Goal: Task Accomplishment & Management: Manage account settings

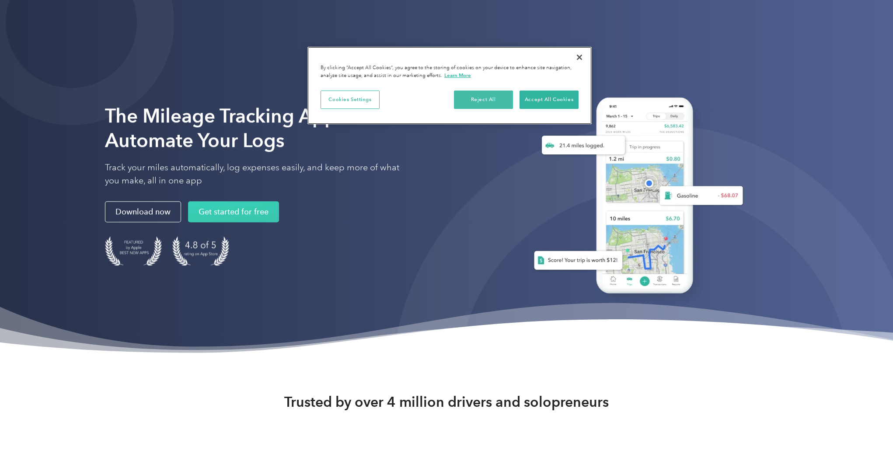
click at [483, 100] on button "Reject All" at bounding box center [483, 100] width 59 height 18
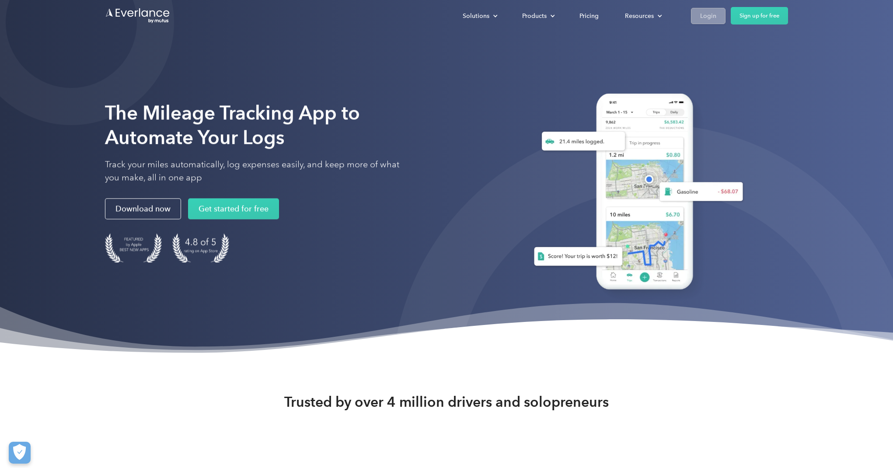
click at [705, 14] on div "Login" at bounding box center [708, 15] width 16 height 11
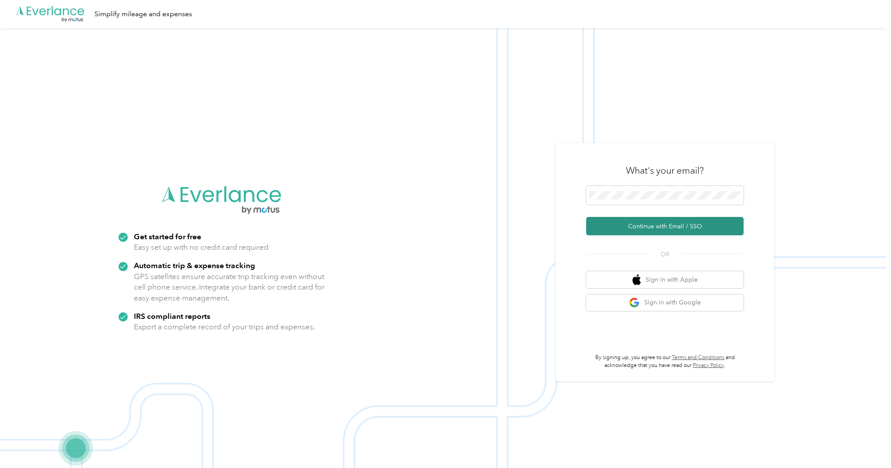
click at [649, 230] on button "Continue with Email / SSO" at bounding box center [664, 226] width 157 height 18
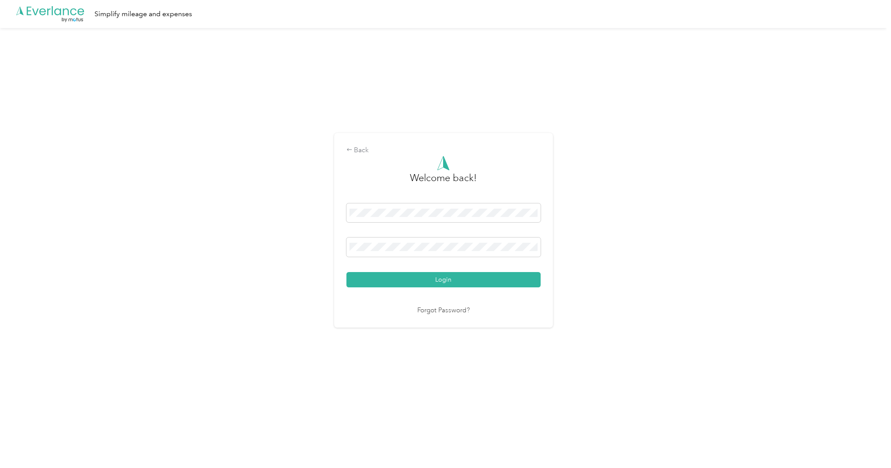
click at [445, 280] on button "Login" at bounding box center [443, 279] width 194 height 15
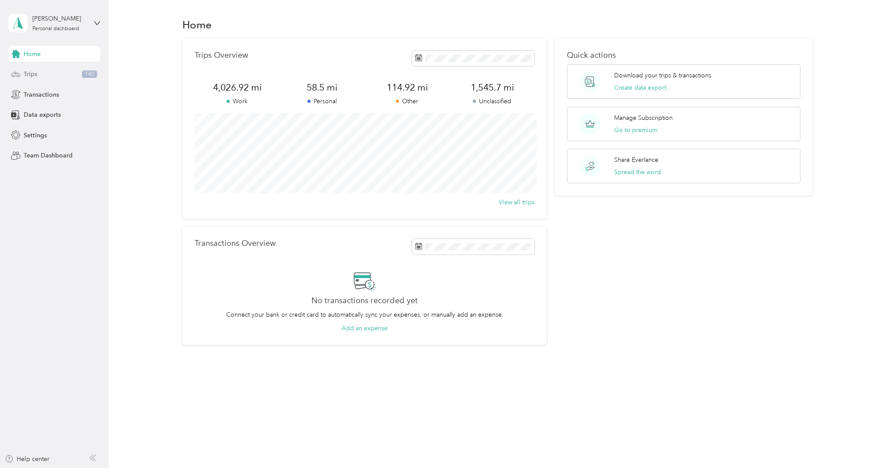
click at [50, 74] on div "Trips 140" at bounding box center [54, 74] width 92 height 16
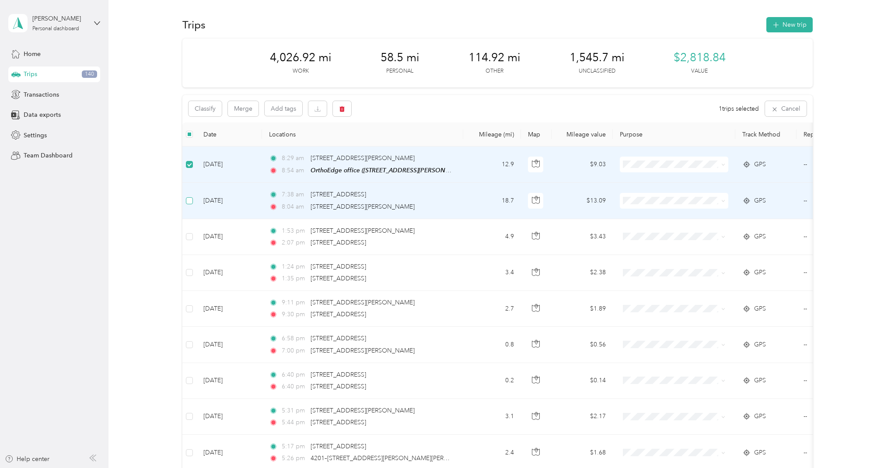
click at [191, 197] on span at bounding box center [189, 200] width 7 height 7
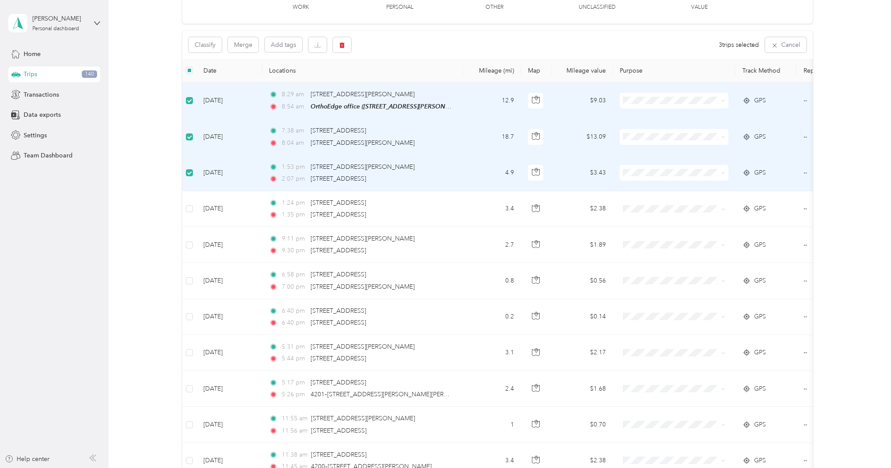
scroll to position [66, 0]
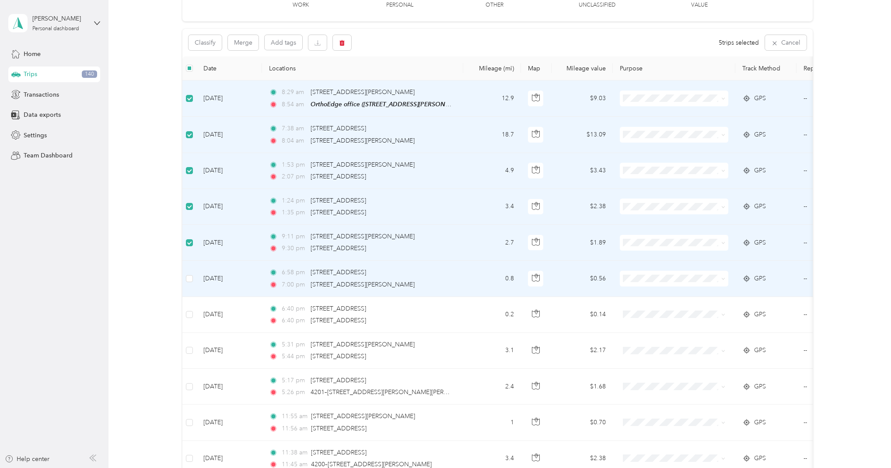
click at [194, 278] on td at bounding box center [189, 279] width 14 height 36
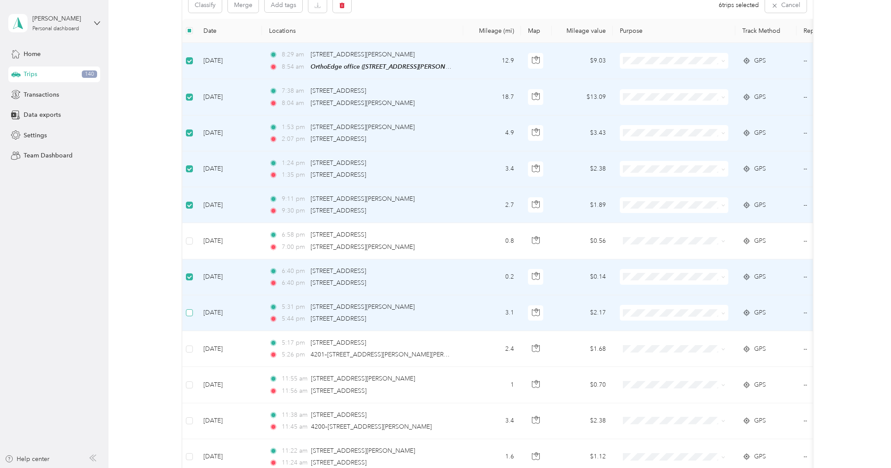
click at [192, 312] on span at bounding box center [189, 312] width 7 height 7
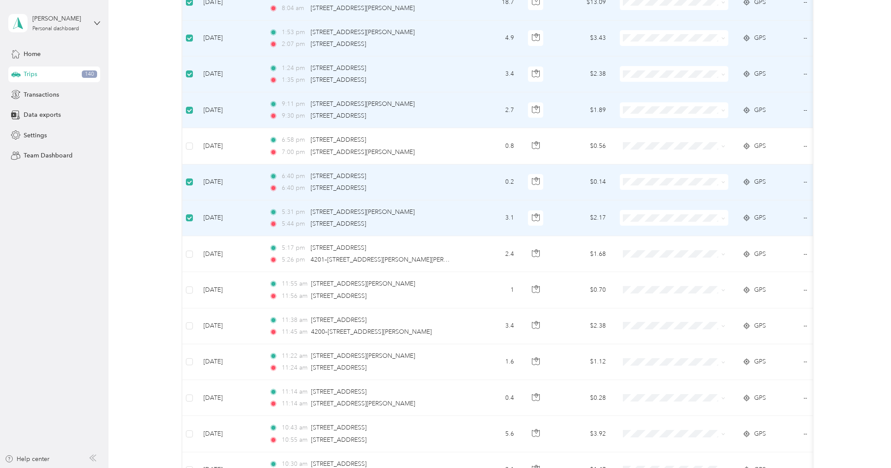
scroll to position [199, 0]
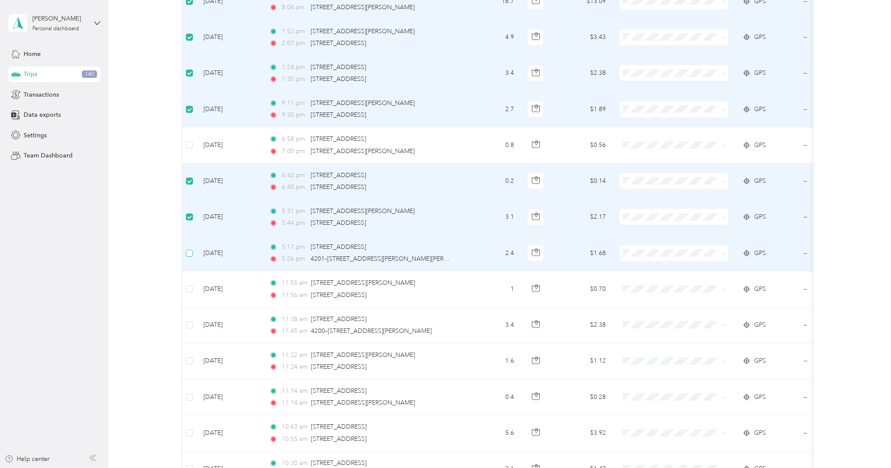
click at [193, 254] on span at bounding box center [189, 253] width 7 height 7
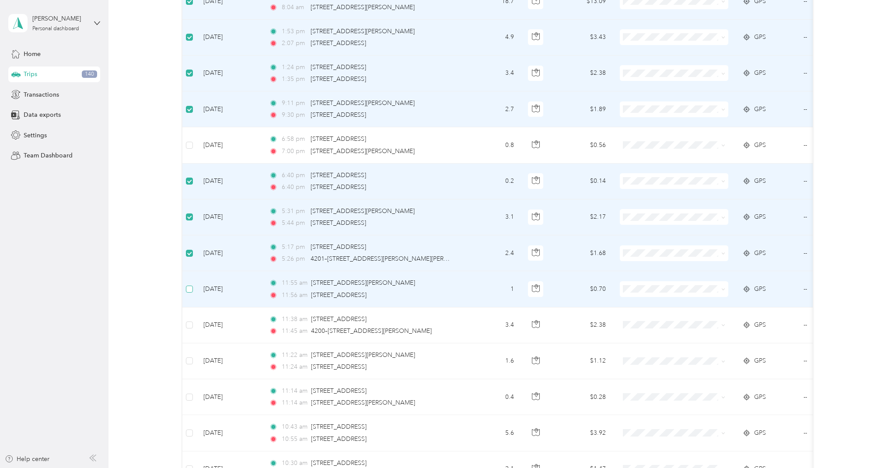
click at [193, 286] on span at bounding box center [189, 289] width 7 height 7
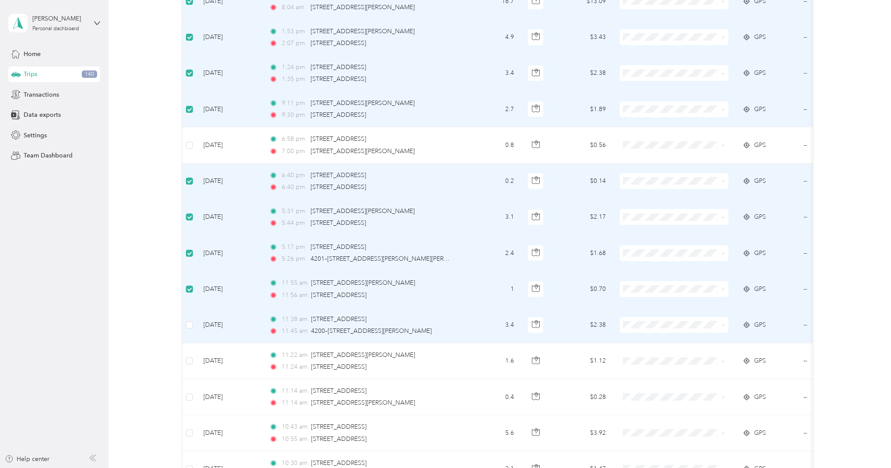
drag, startPoint x: 192, startPoint y: 322, endPoint x: 209, endPoint y: 324, distance: 16.3
click at [192, 322] on span at bounding box center [189, 325] width 7 height 7
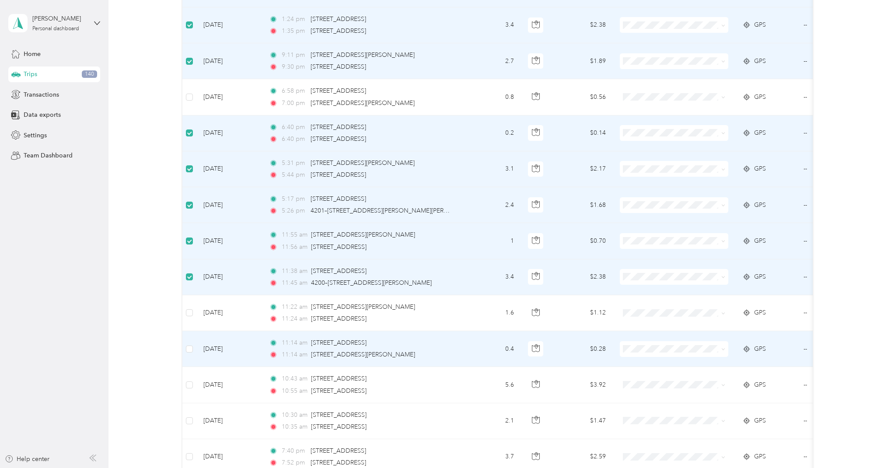
scroll to position [274, 0]
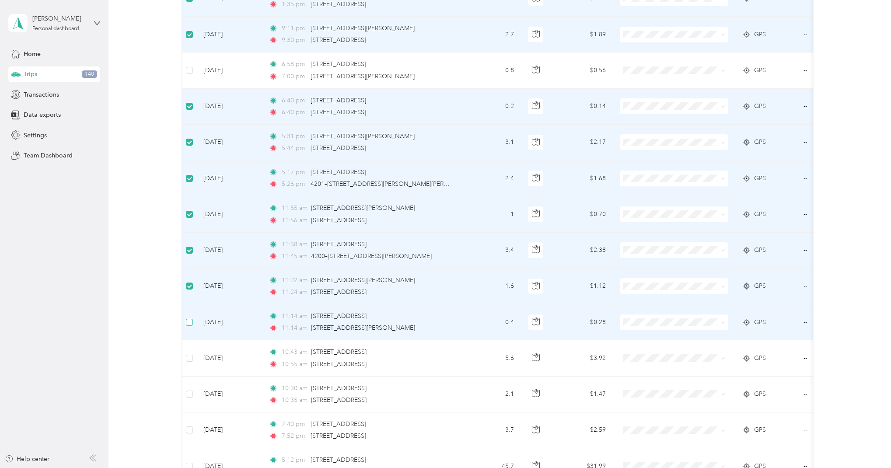
click at [188, 323] on span at bounding box center [189, 322] width 7 height 7
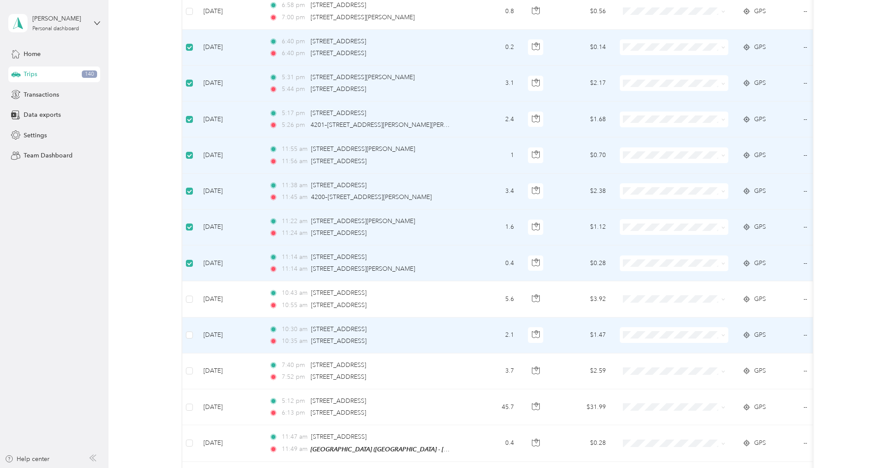
scroll to position [357, 0]
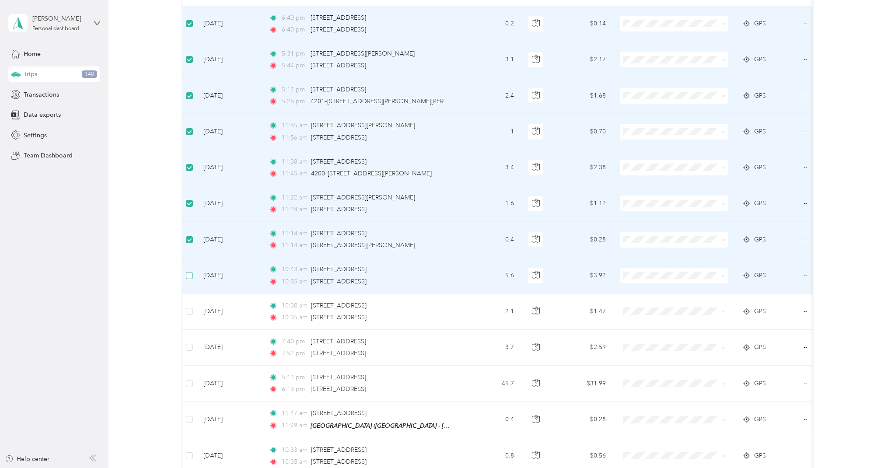
click at [190, 277] on span at bounding box center [189, 275] width 7 height 7
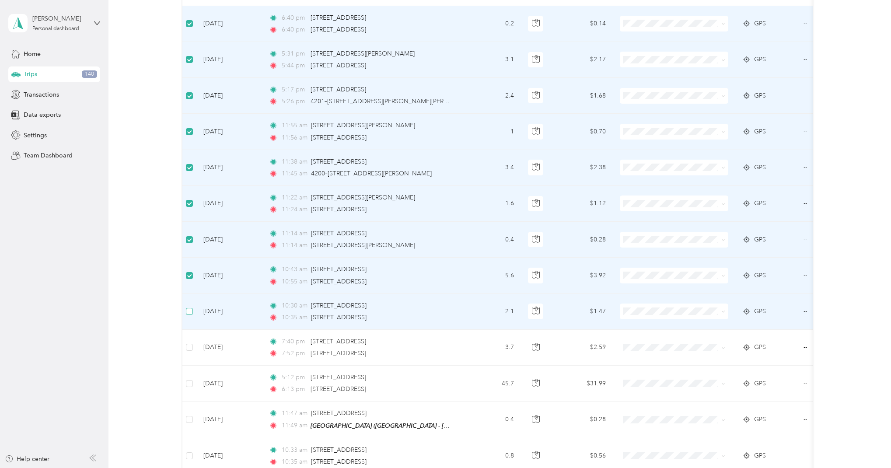
drag, startPoint x: 187, startPoint y: 316, endPoint x: 192, endPoint y: 314, distance: 5.7
click at [187, 315] on td at bounding box center [189, 312] width 14 height 36
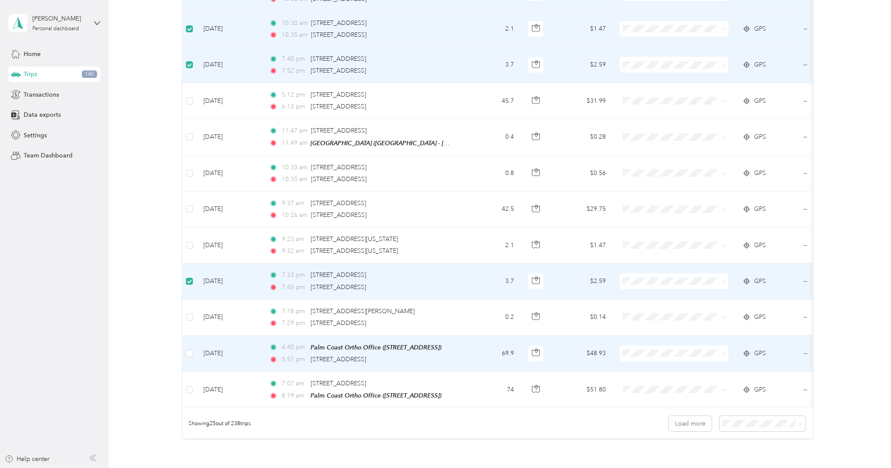
scroll to position [640, 0]
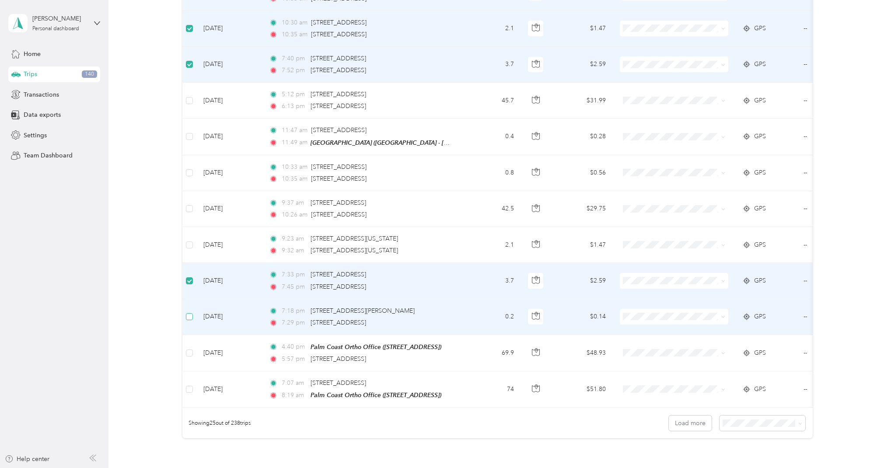
click at [191, 318] on span at bounding box center [189, 316] width 7 height 7
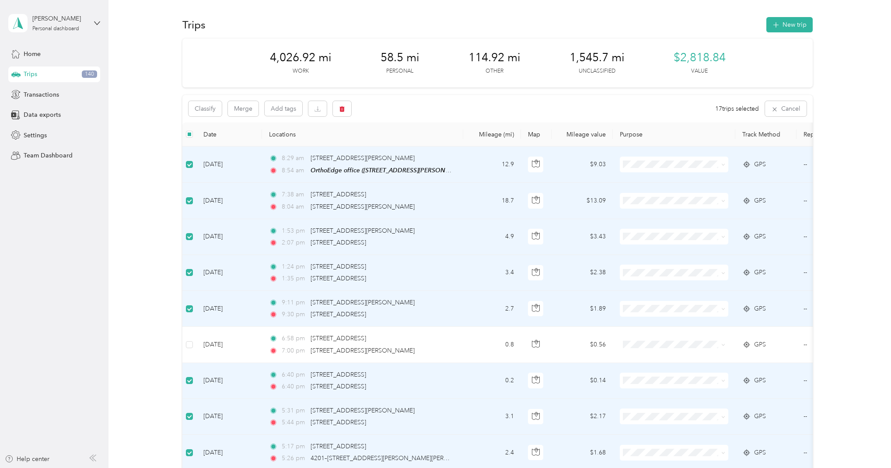
scroll to position [0, 0]
click at [343, 110] on icon "button" at bounding box center [341, 109] width 5 height 6
click at [409, 147] on button "Yes" at bounding box center [409, 145] width 17 height 14
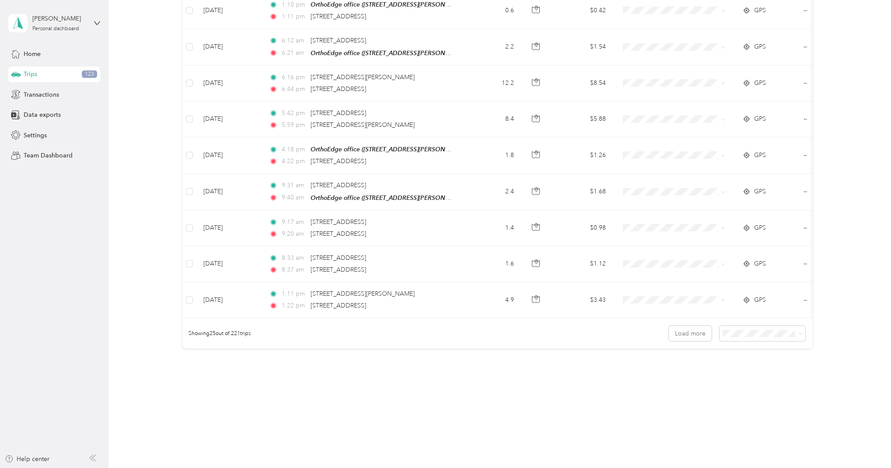
scroll to position [732, 0]
click at [744, 338] on span at bounding box center [763, 333] width 86 height 15
click at [759, 377] on span "100 per load" at bounding box center [746, 378] width 36 height 7
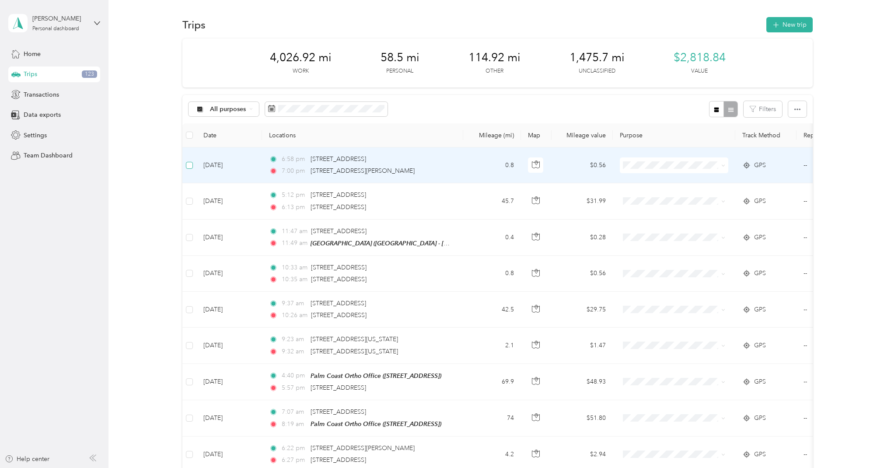
click at [190, 167] on span at bounding box center [189, 165] width 7 height 7
click at [189, 468] on div at bounding box center [443, 468] width 887 height 0
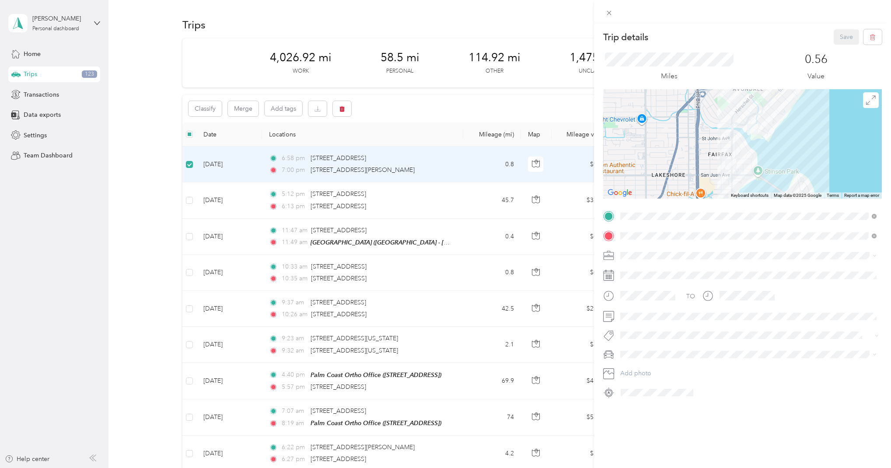
click at [189, 451] on div "Trip details Save This trip cannot be edited because it is either under review,…" at bounding box center [445, 234] width 891 height 468
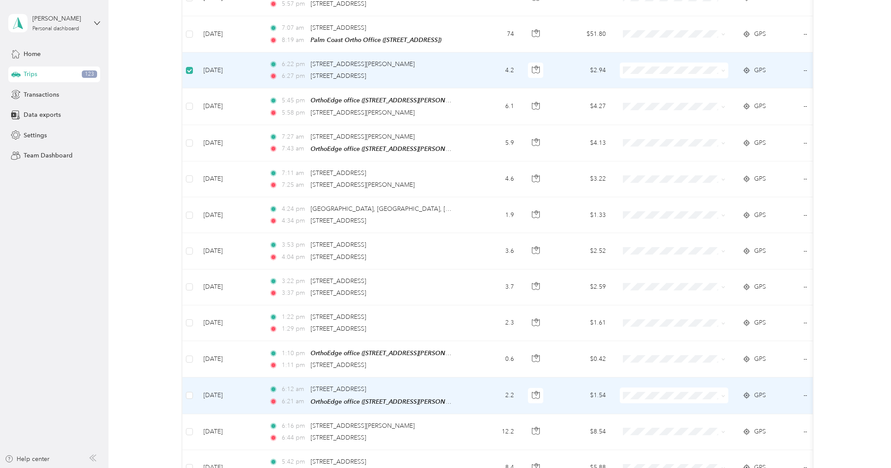
scroll to position [385, 0]
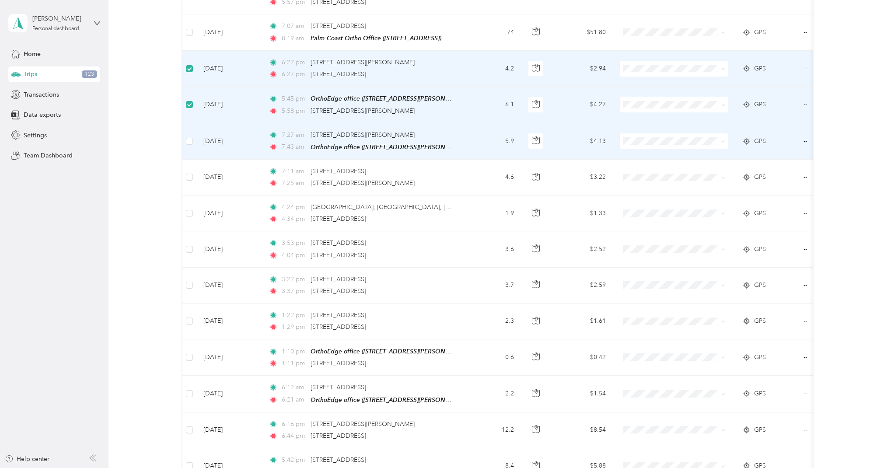
drag, startPoint x: 189, startPoint y: 135, endPoint x: 199, endPoint y: 167, distance: 33.6
click at [189, 136] on label at bounding box center [189, 141] width 7 height 10
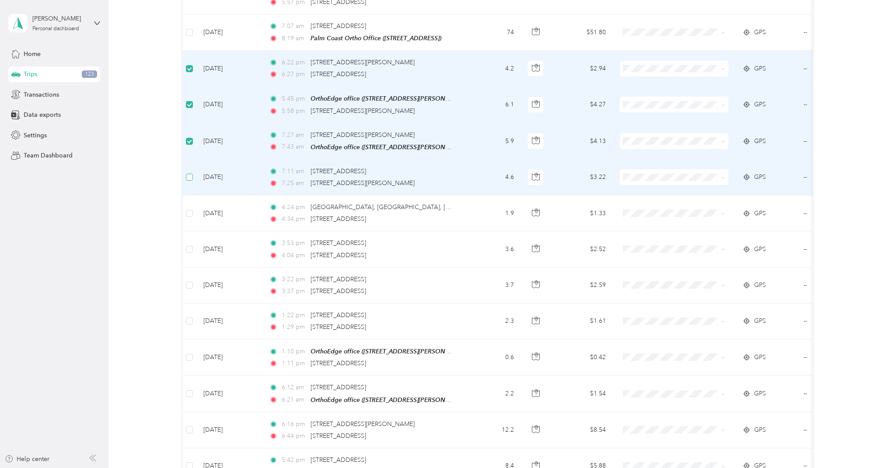
click at [192, 175] on span at bounding box center [189, 177] width 7 height 7
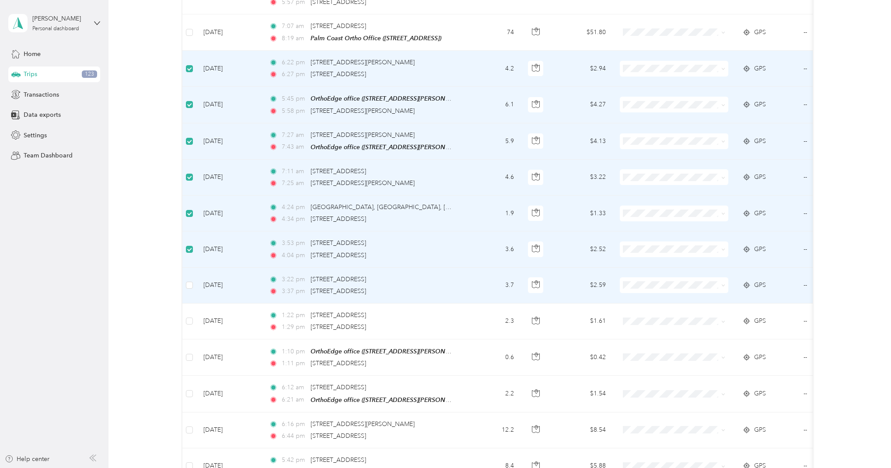
click at [189, 286] on span at bounding box center [189, 285] width 7 height 7
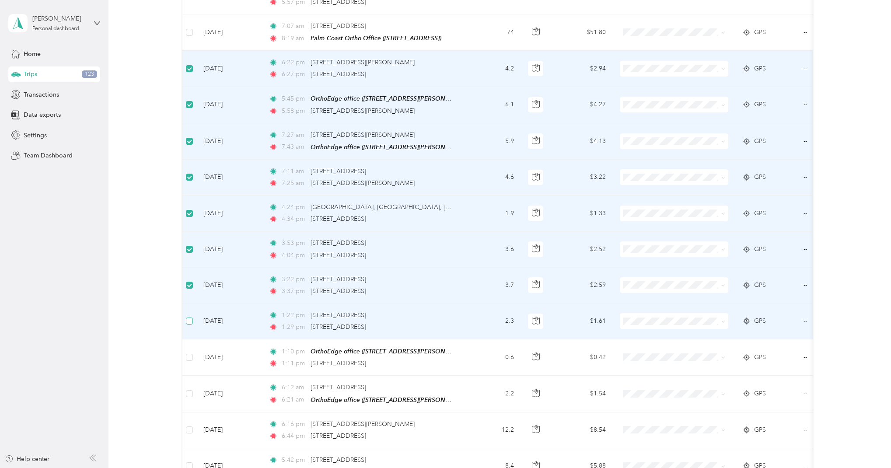
click at [192, 318] on span at bounding box center [189, 321] width 7 height 7
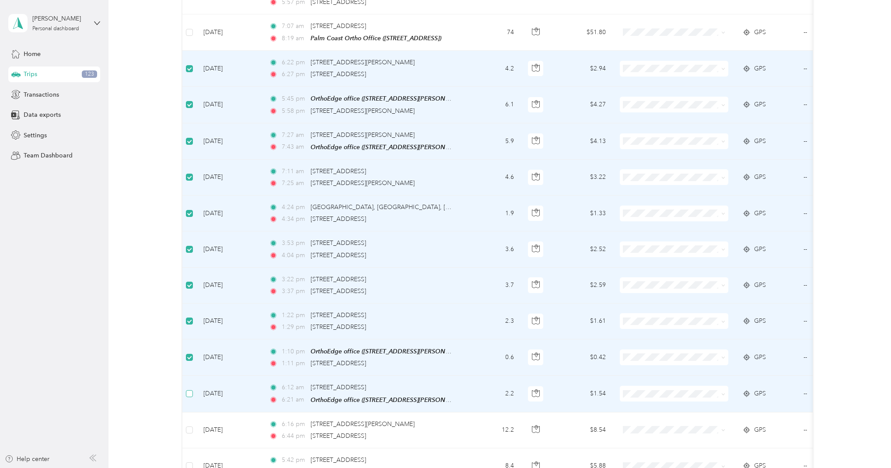
click at [191, 390] on span at bounding box center [189, 393] width 7 height 7
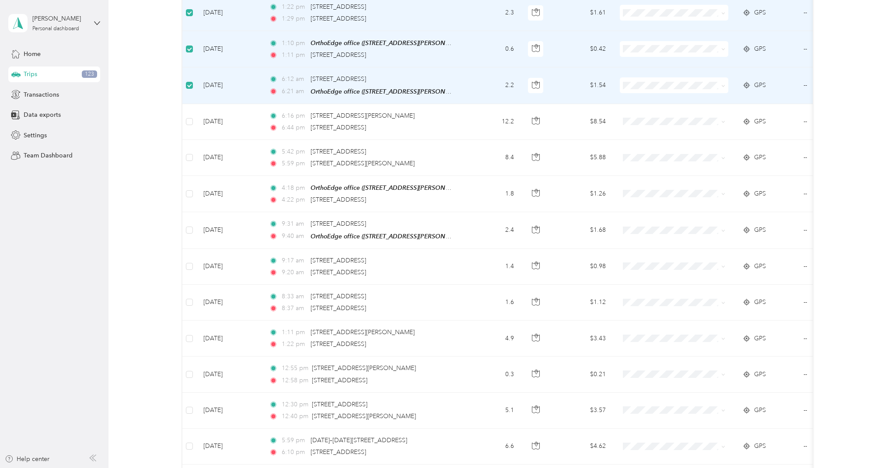
scroll to position [697, 0]
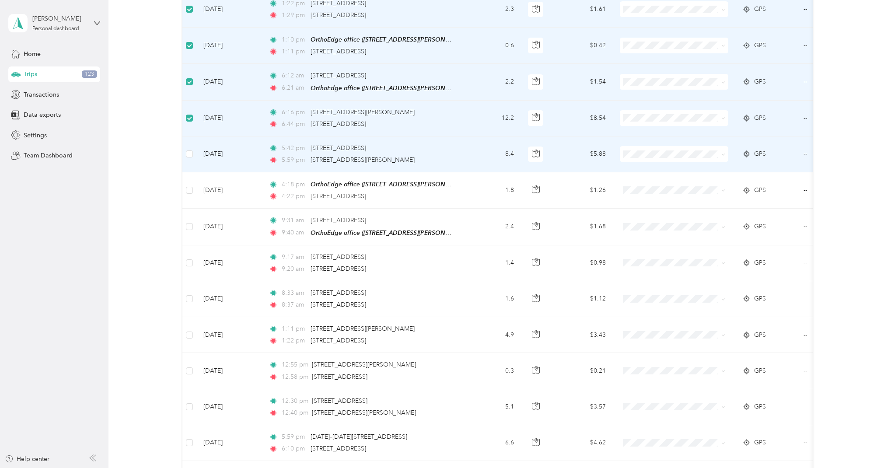
drag, startPoint x: 194, startPoint y: 150, endPoint x: 186, endPoint y: 175, distance: 26.0
click at [193, 150] on td at bounding box center [189, 154] width 14 height 36
click at [192, 152] on span at bounding box center [189, 153] width 7 height 7
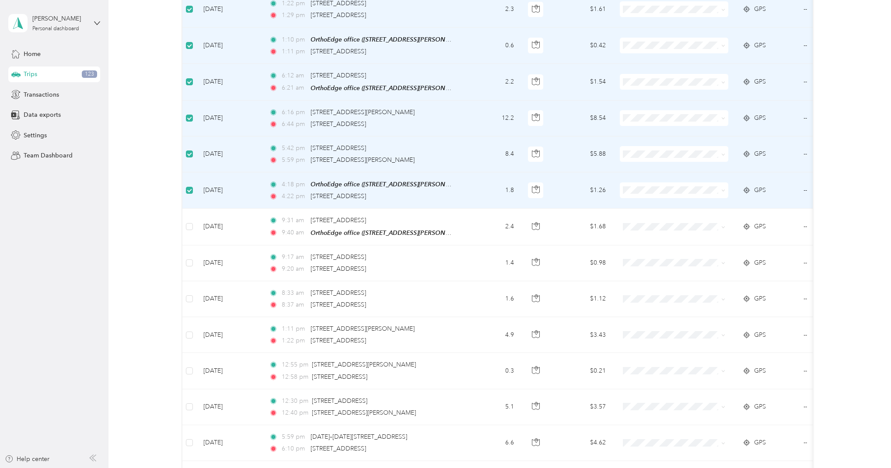
scroll to position [696, 0]
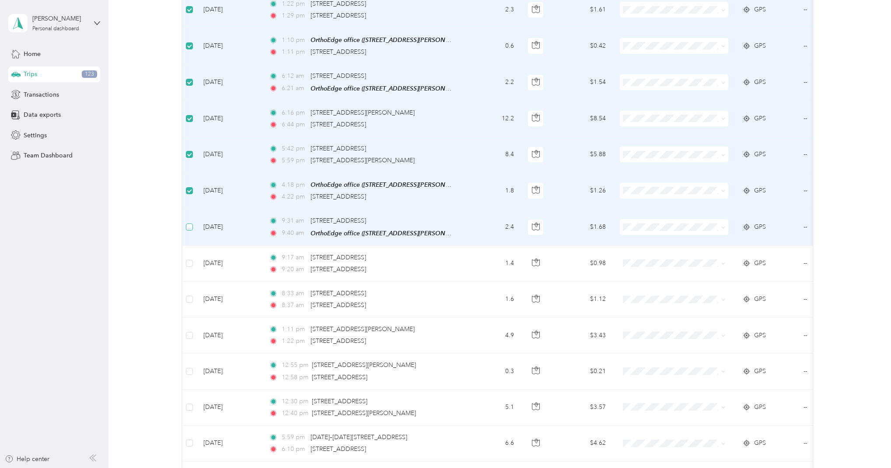
click at [192, 225] on span at bounding box center [189, 227] width 7 height 7
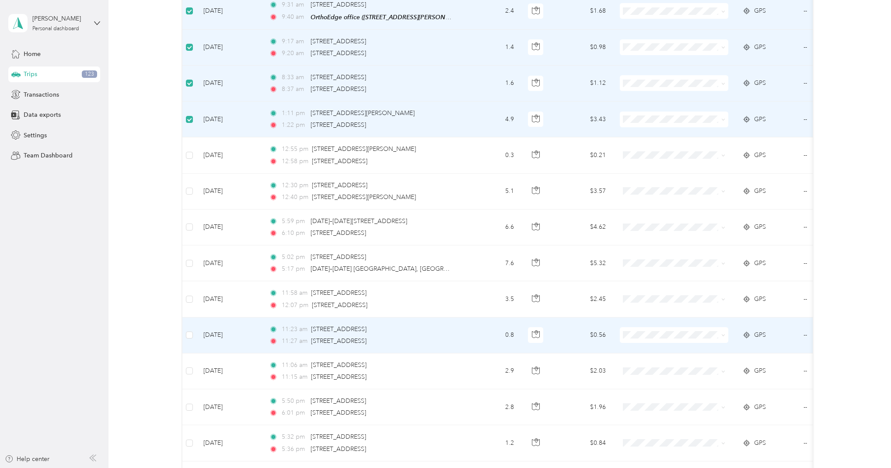
scroll to position [917, 0]
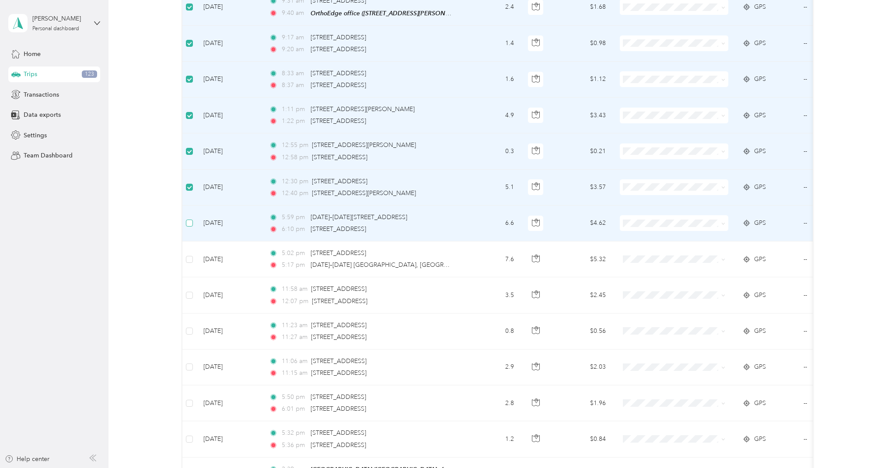
click at [187, 214] on td at bounding box center [189, 224] width 14 height 36
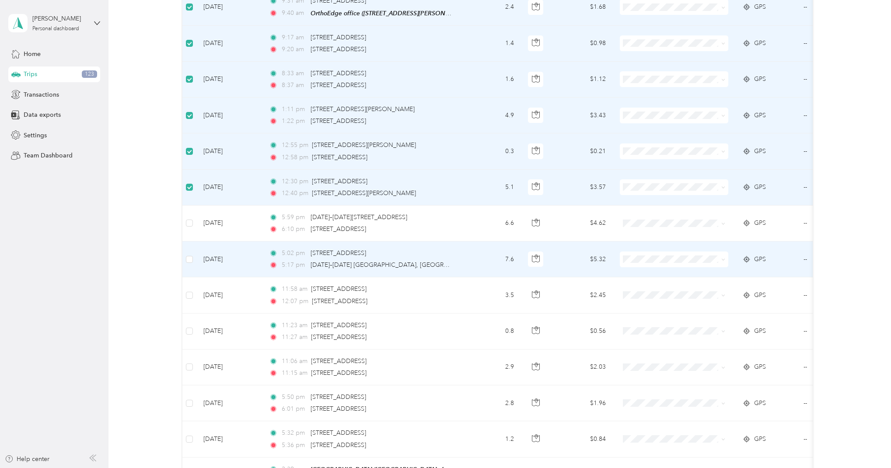
drag, startPoint x: 194, startPoint y: 255, endPoint x: 194, endPoint y: 259, distance: 4.4
click at [194, 255] on td at bounding box center [189, 259] width 14 height 36
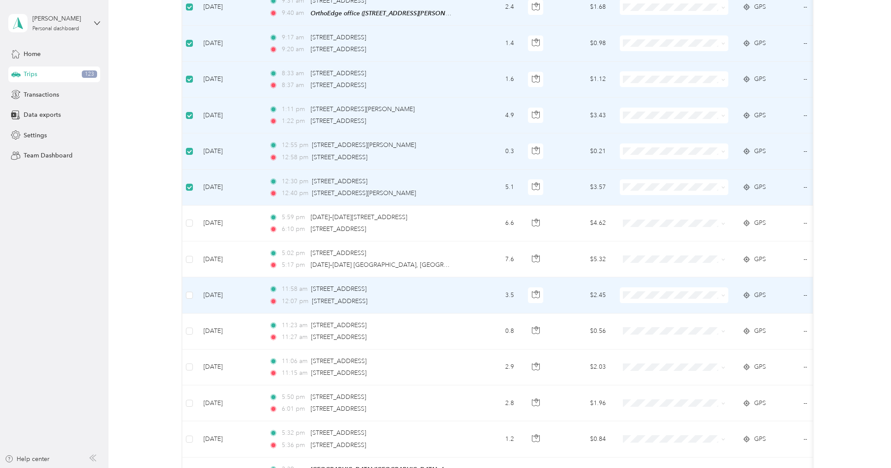
drag, startPoint x: 192, startPoint y: 293, endPoint x: 206, endPoint y: 288, distance: 14.5
click at [193, 293] on span at bounding box center [189, 295] width 7 height 7
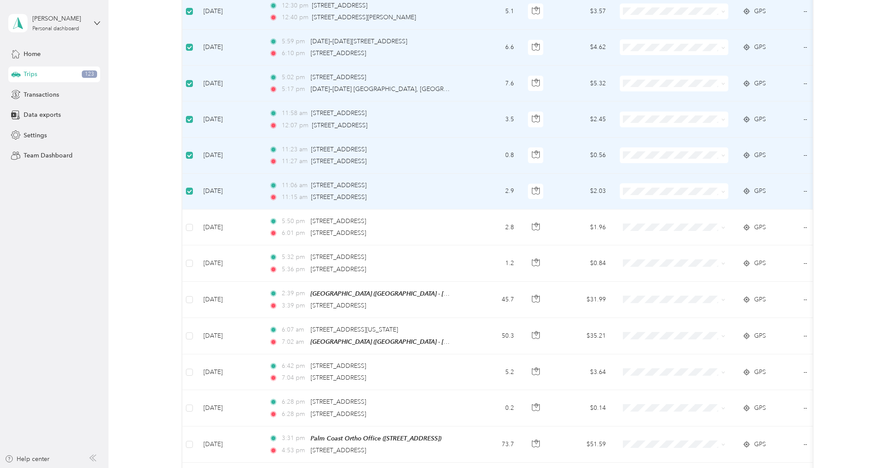
scroll to position [1094, 0]
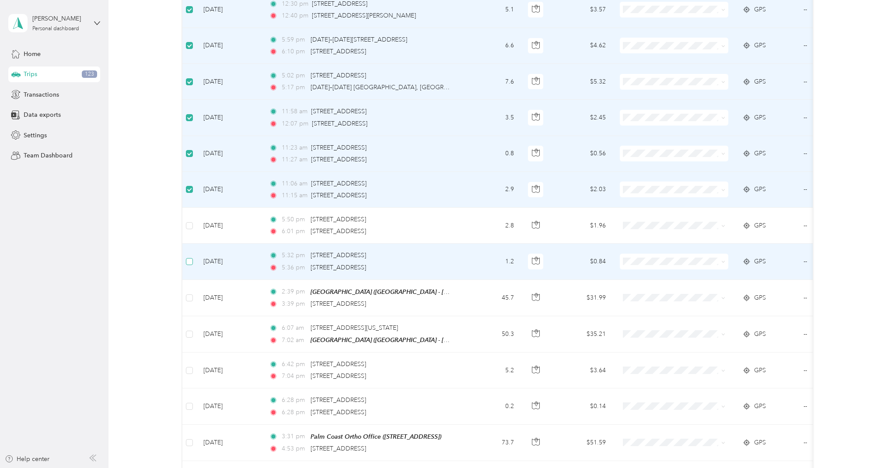
click at [189, 259] on span at bounding box center [189, 261] width 7 height 7
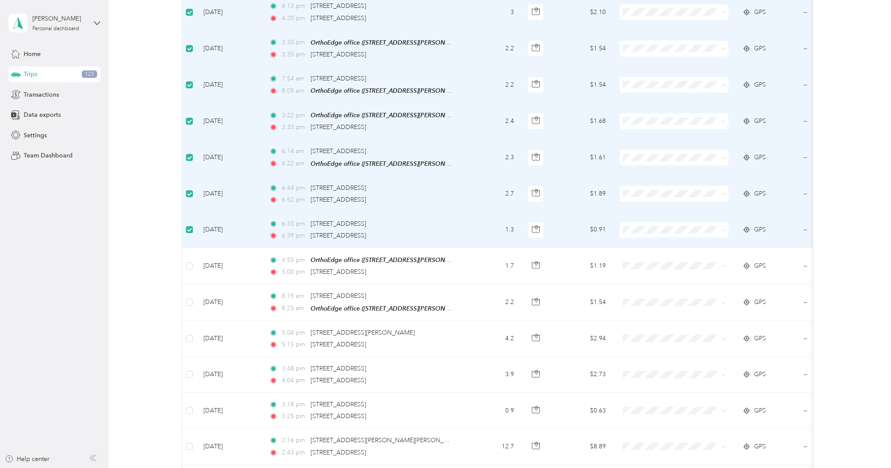
scroll to position [1649, 0]
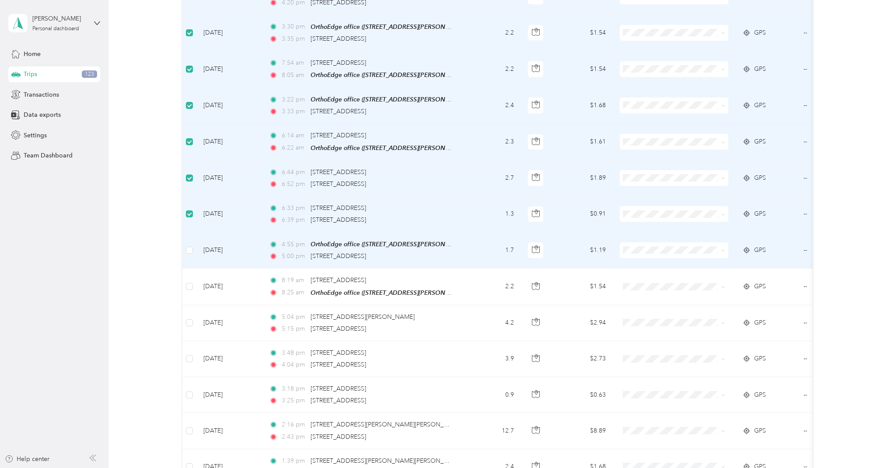
drag, startPoint x: 191, startPoint y: 244, endPoint x: 190, endPoint y: 262, distance: 18.4
click at [190, 247] on span at bounding box center [189, 250] width 7 height 7
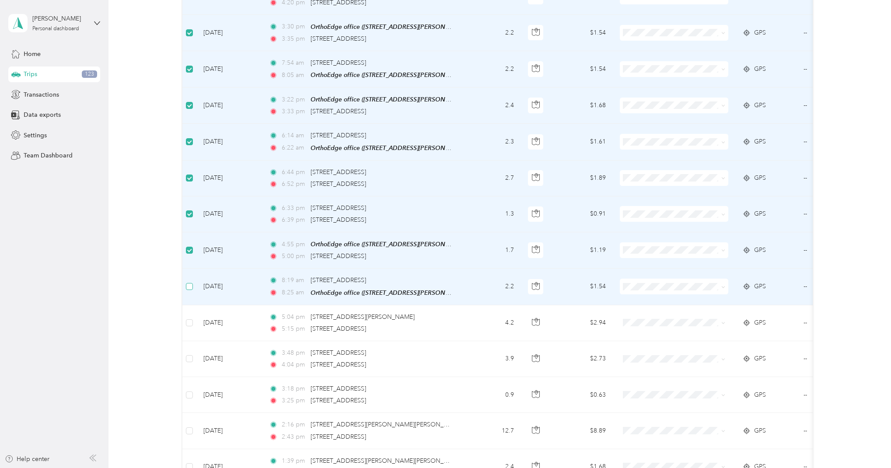
click at [192, 283] on span at bounding box center [189, 286] width 7 height 7
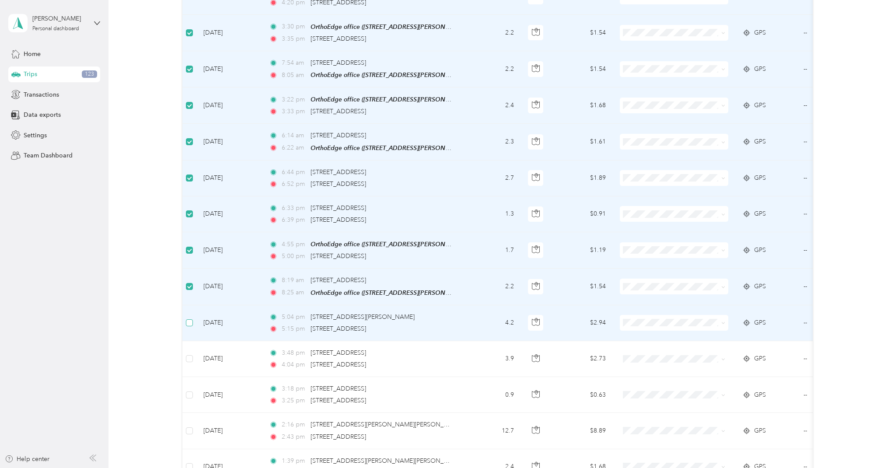
click at [190, 318] on label at bounding box center [189, 323] width 7 height 10
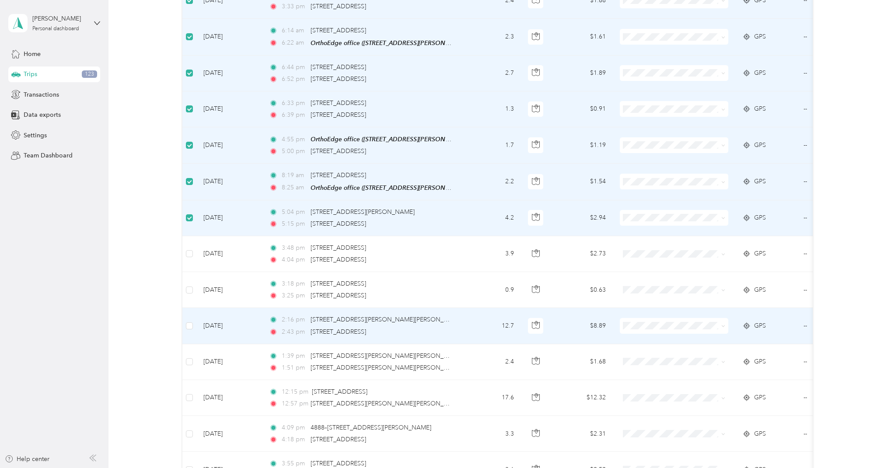
scroll to position [1754, 0]
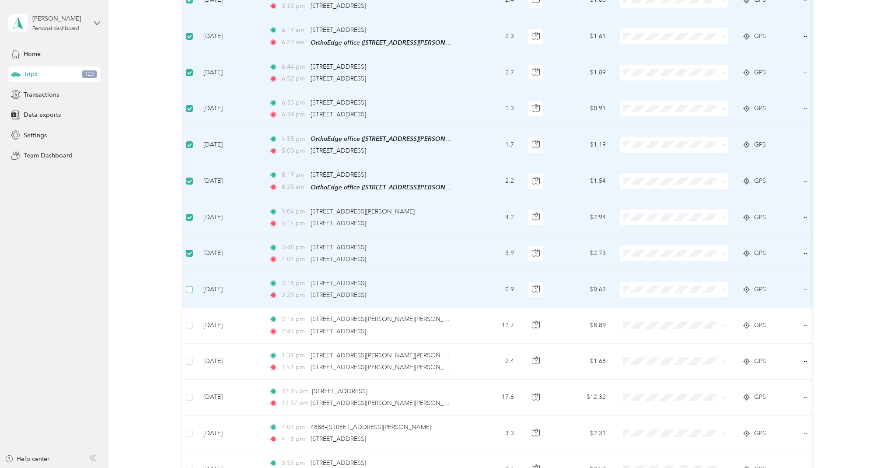
click at [192, 286] on span at bounding box center [189, 289] width 7 height 7
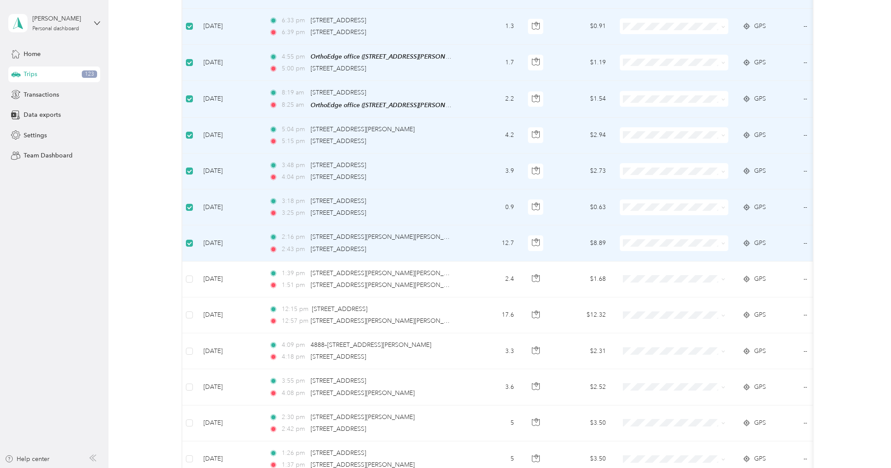
scroll to position [1847, 0]
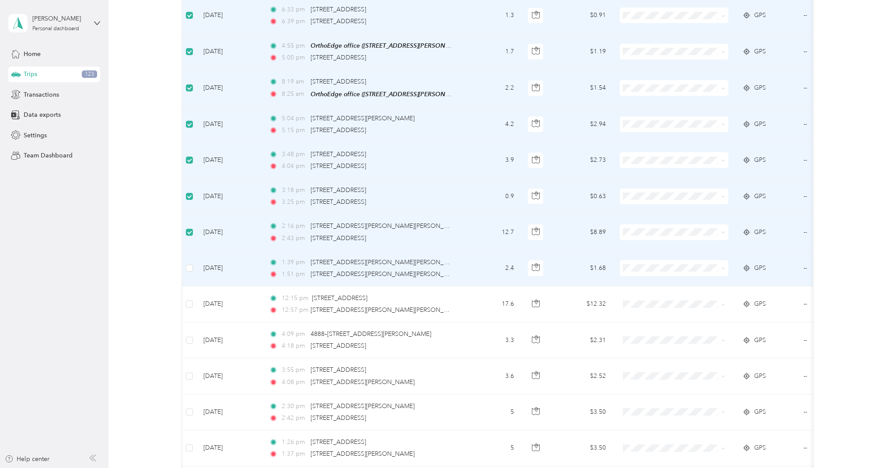
drag, startPoint x: 190, startPoint y: 263, endPoint x: 187, endPoint y: 287, distance: 24.2
click at [190, 265] on span at bounding box center [189, 268] width 7 height 7
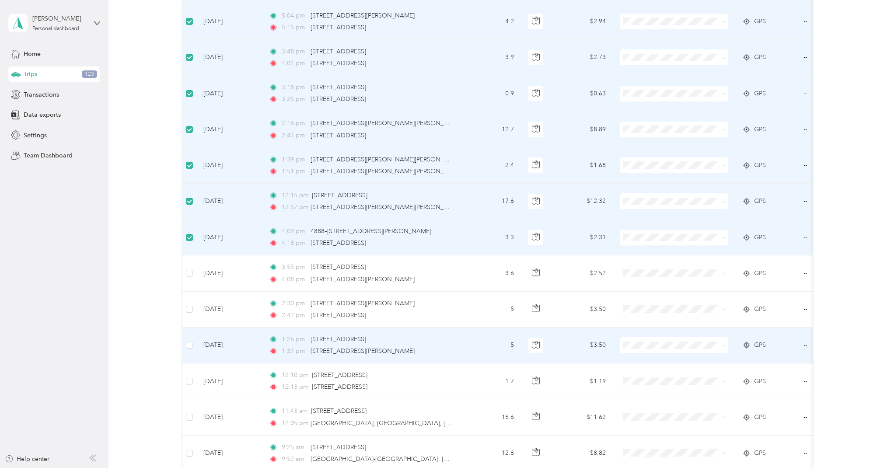
scroll to position [1957, 0]
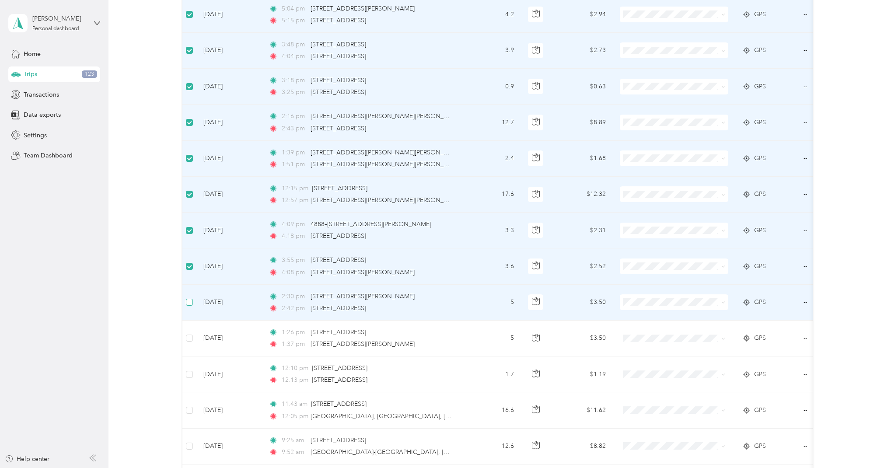
click at [192, 299] on span at bounding box center [189, 302] width 7 height 7
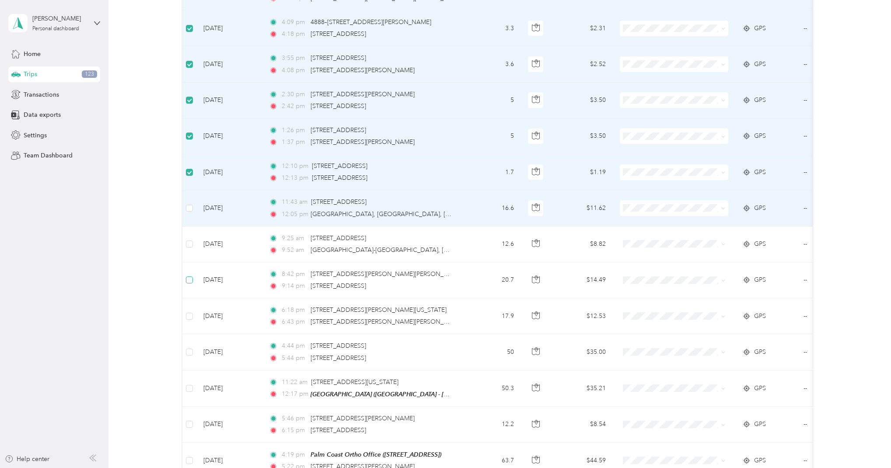
scroll to position [2161, 0]
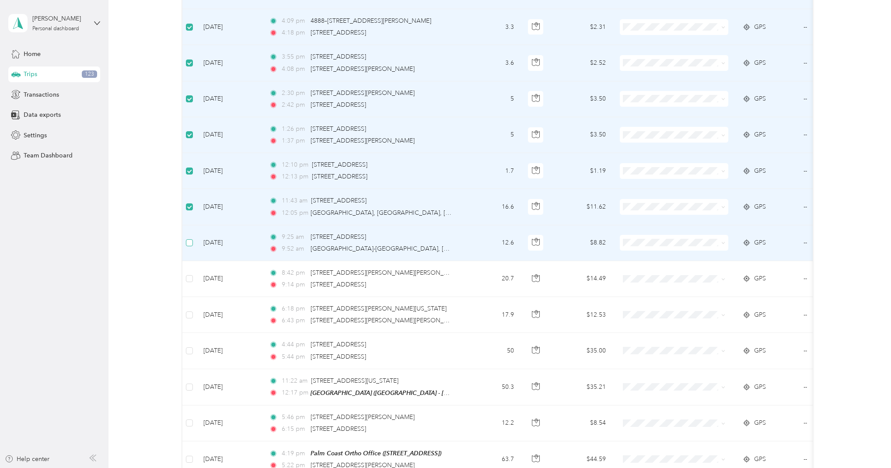
click at [192, 239] on span at bounding box center [189, 242] width 7 height 7
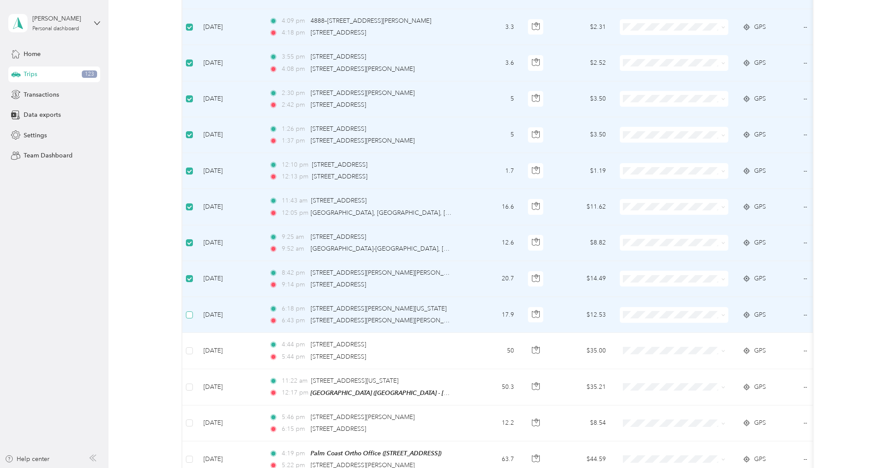
click at [192, 311] on span at bounding box center [189, 314] width 7 height 7
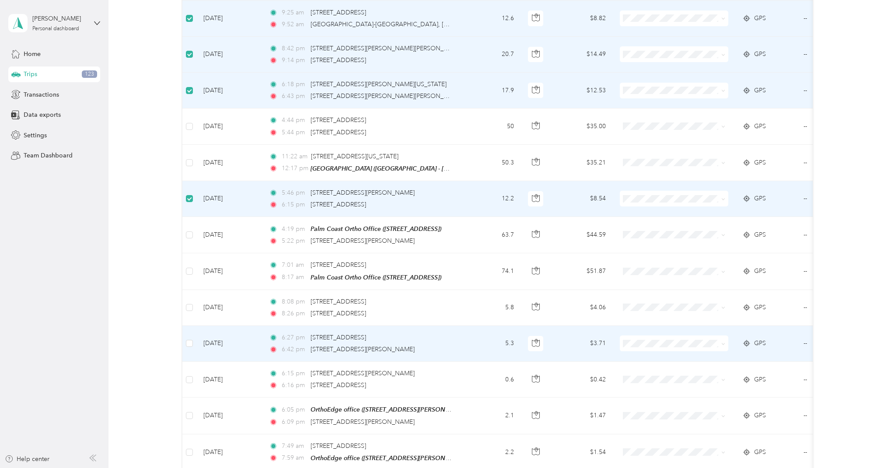
scroll to position [0, 1]
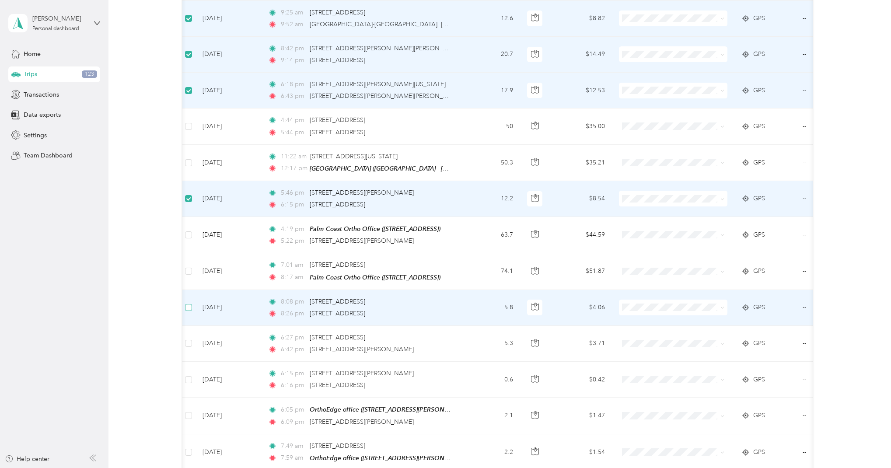
click at [191, 304] on span at bounding box center [188, 307] width 7 height 7
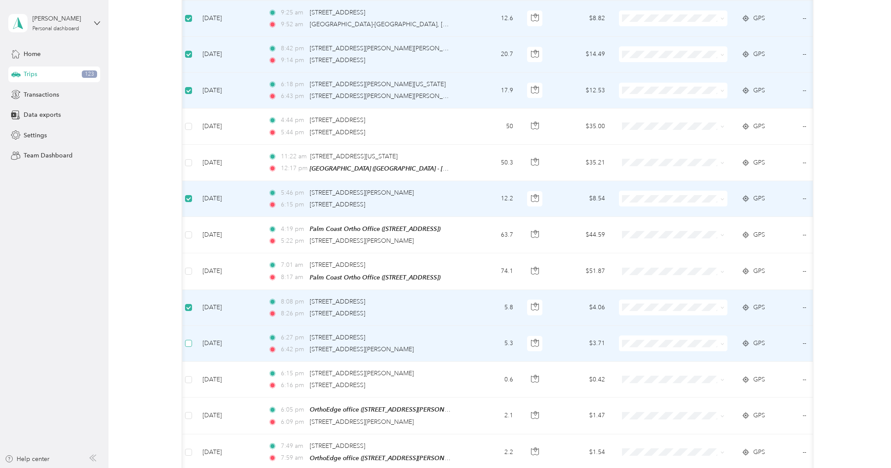
click at [192, 340] on span at bounding box center [188, 343] width 7 height 7
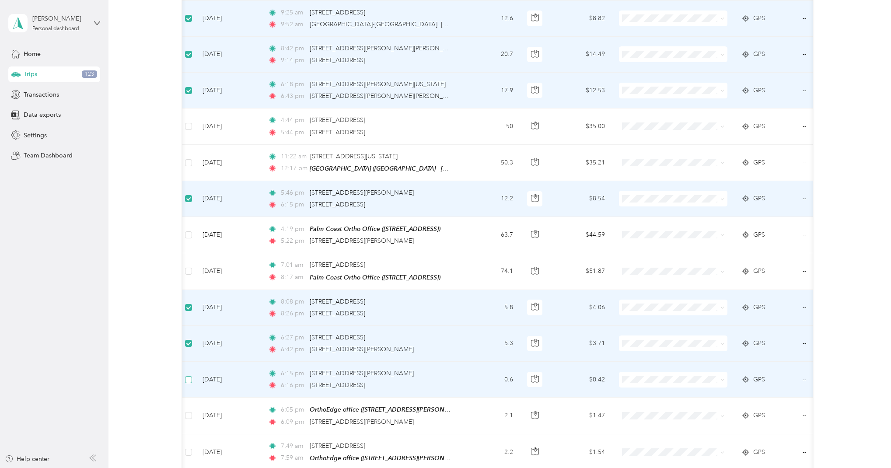
click at [191, 376] on span at bounding box center [188, 379] width 7 height 7
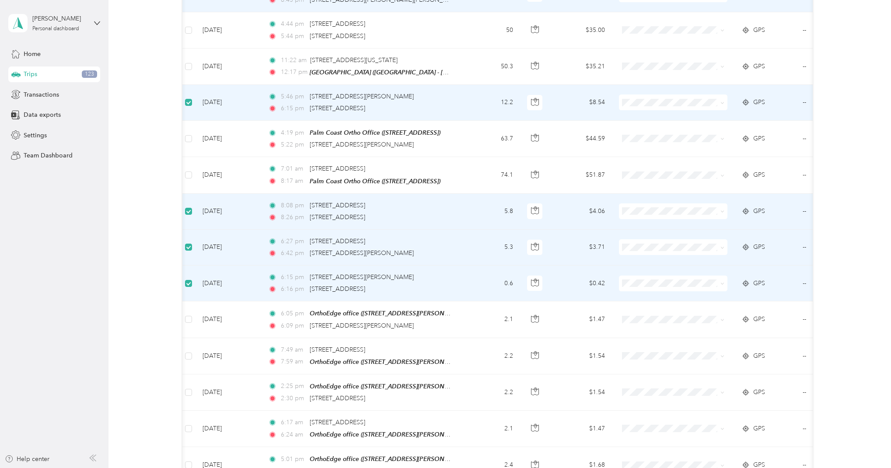
scroll to position [2482, 0]
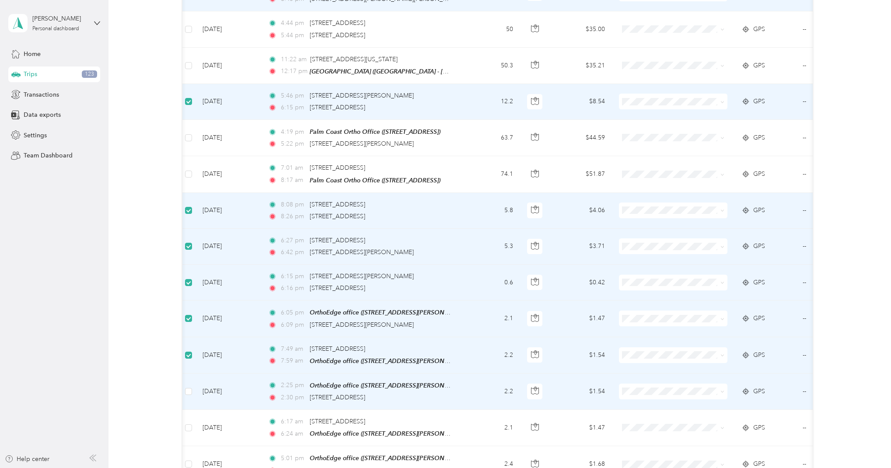
drag, startPoint x: 190, startPoint y: 375, endPoint x: 206, endPoint y: 373, distance: 16.8
click at [190, 387] on label at bounding box center [188, 392] width 7 height 10
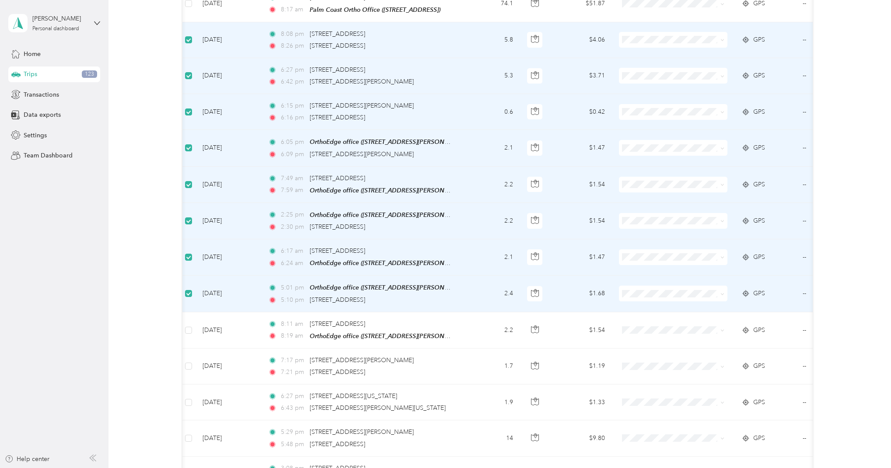
scroll to position [2666, 0]
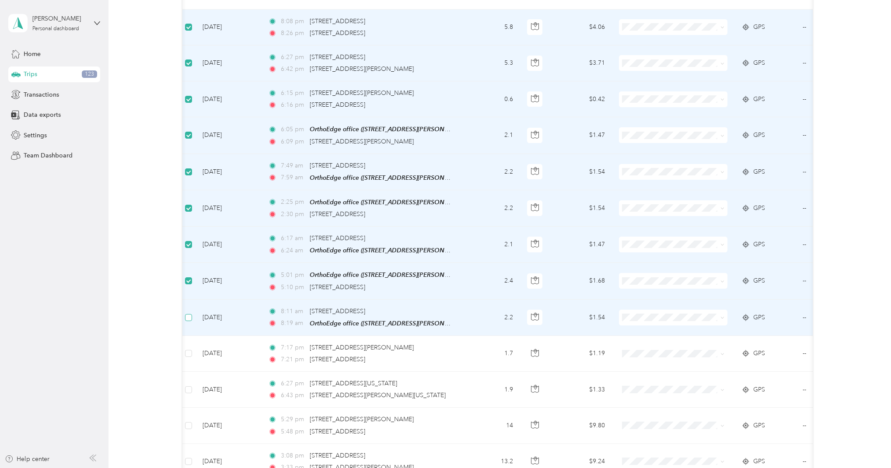
click at [190, 314] on span at bounding box center [188, 317] width 7 height 7
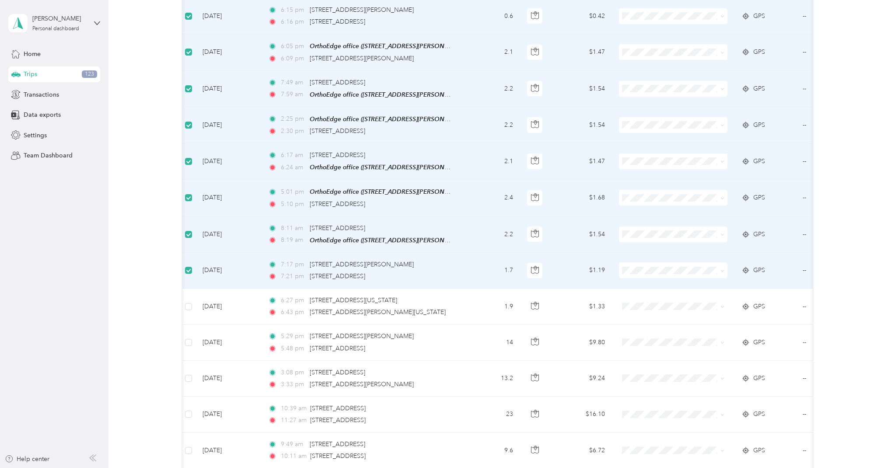
scroll to position [2750, 0]
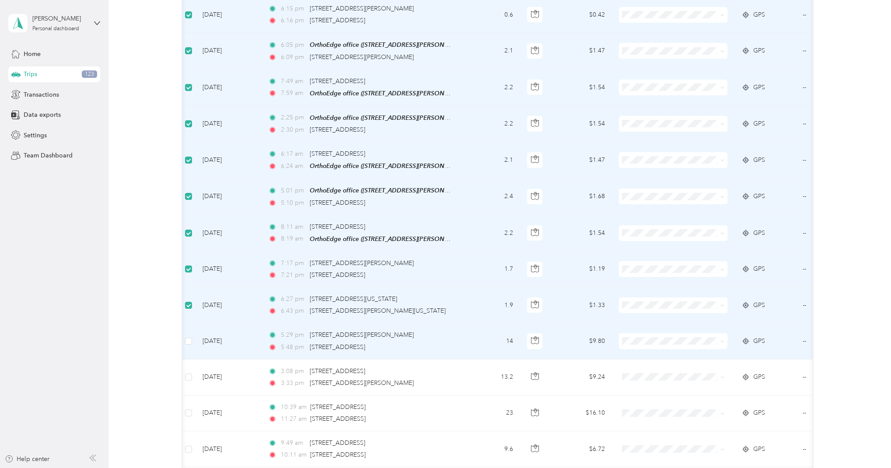
drag, startPoint x: 192, startPoint y: 325, endPoint x: 198, endPoint y: 325, distance: 5.7
click at [192, 325] on td at bounding box center [189, 341] width 14 height 36
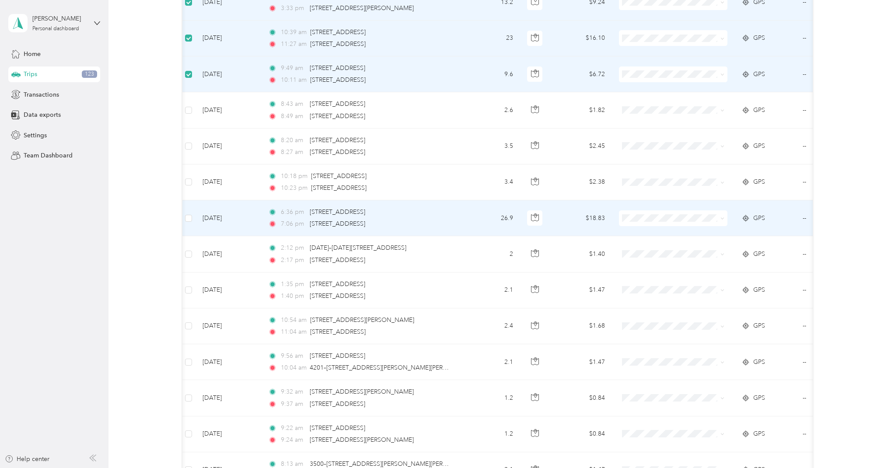
scroll to position [3126, 0]
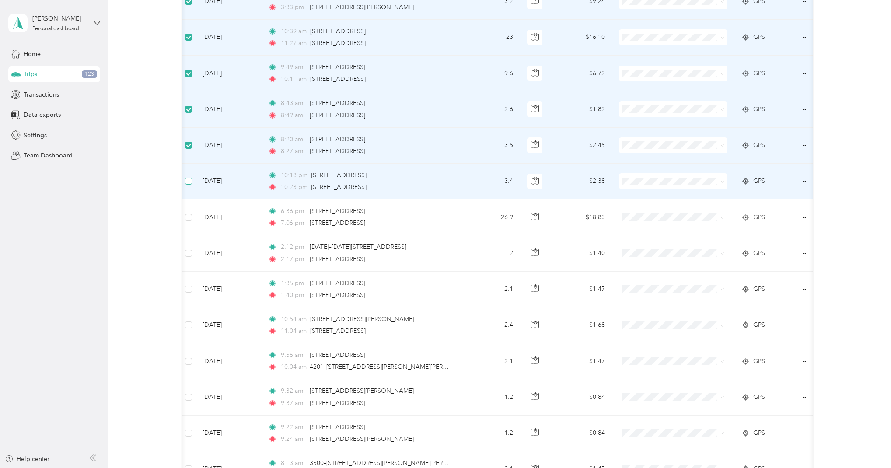
click at [192, 178] on span at bounding box center [188, 181] width 7 height 7
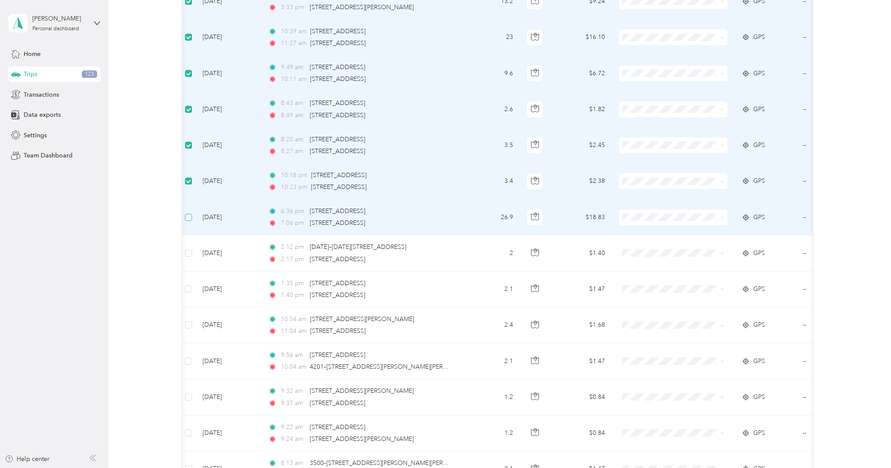
click at [188, 214] on span at bounding box center [188, 217] width 7 height 7
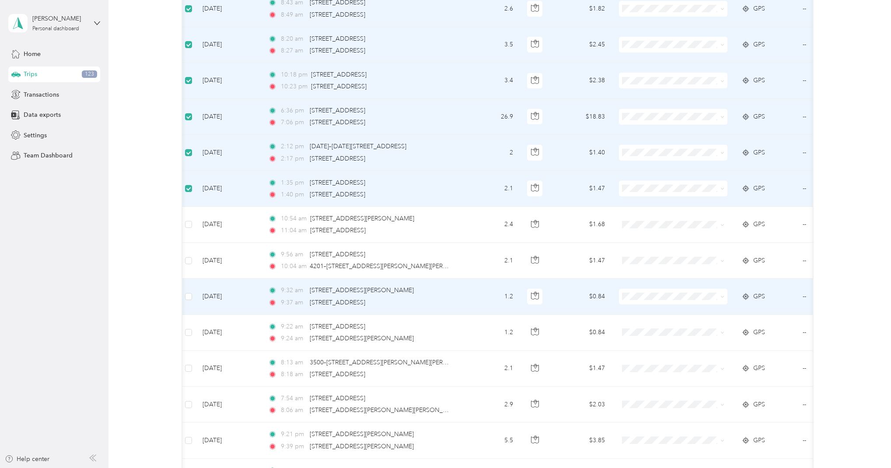
scroll to position [3227, 0]
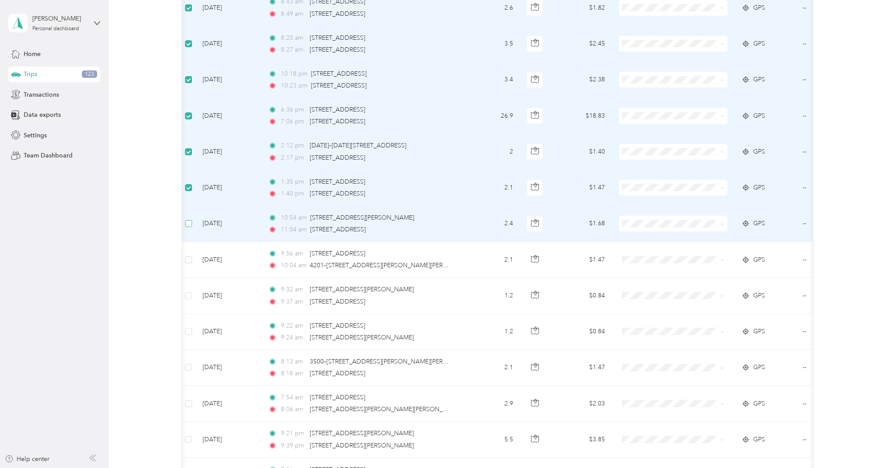
click at [191, 220] on span at bounding box center [188, 223] width 7 height 7
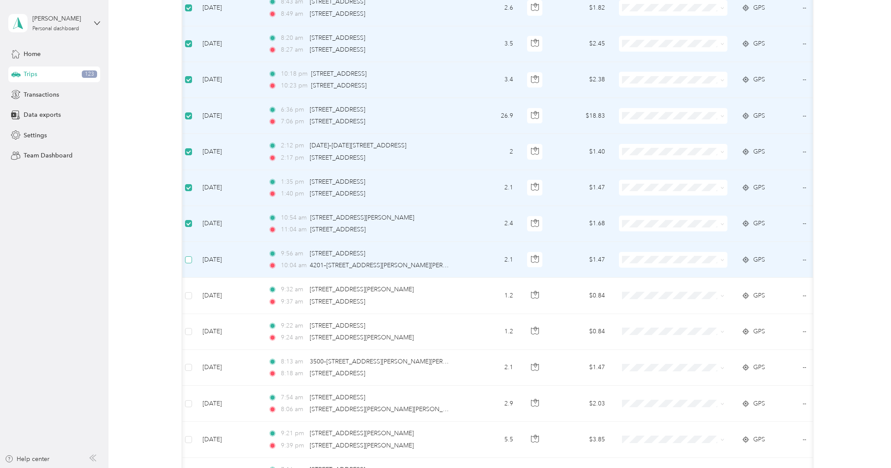
click at [190, 256] on span at bounding box center [188, 259] width 7 height 7
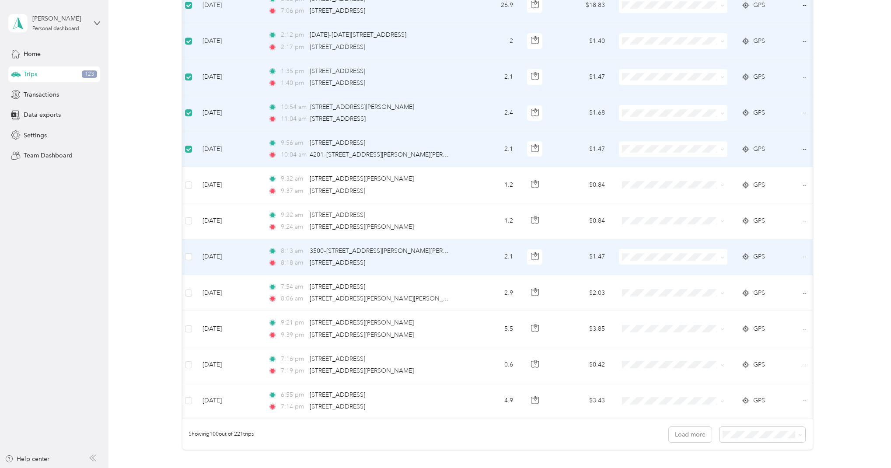
scroll to position [3341, 0]
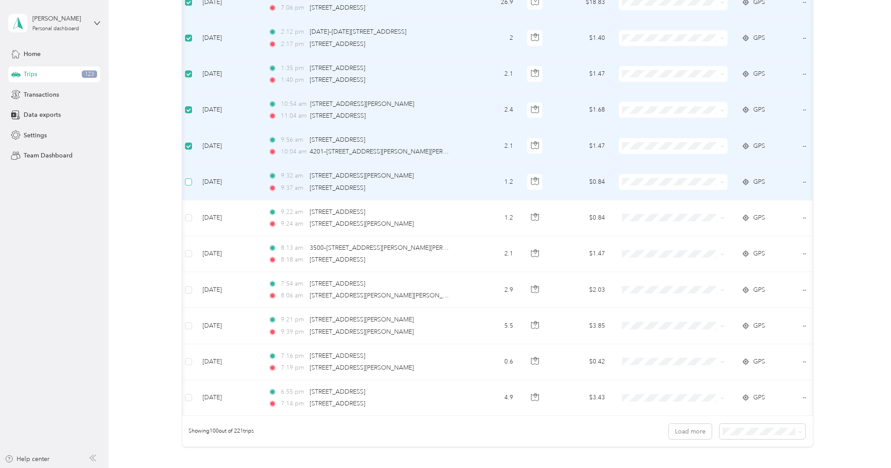
click at [191, 178] on span at bounding box center [188, 181] width 7 height 7
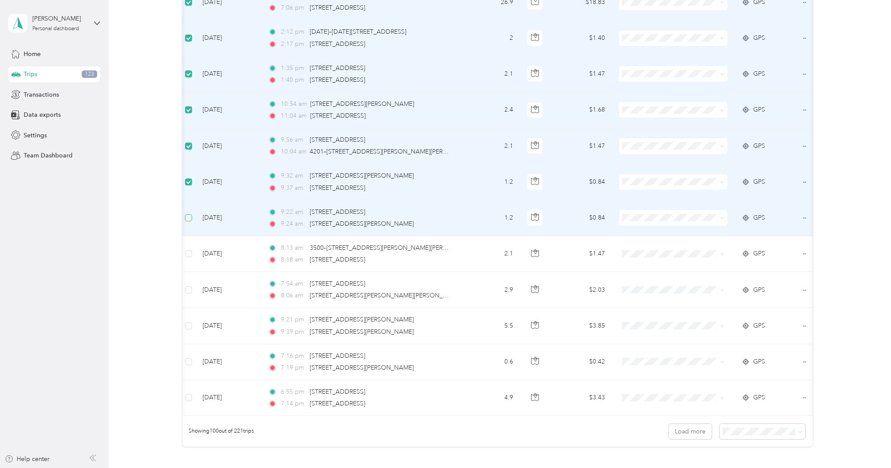
click at [192, 213] on label at bounding box center [188, 218] width 7 height 10
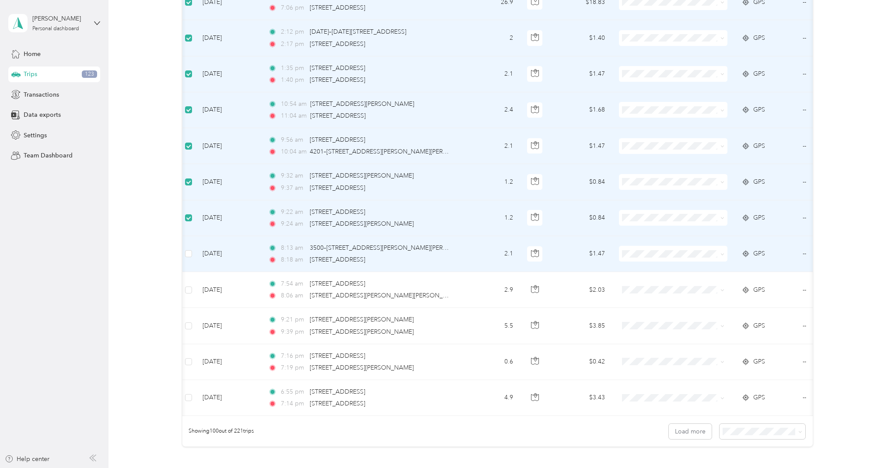
click at [193, 240] on td at bounding box center [189, 254] width 14 height 36
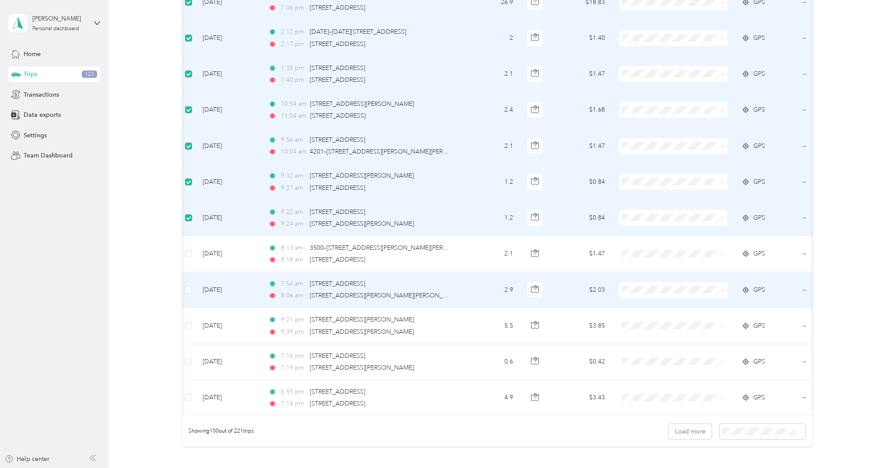
drag, startPoint x: 192, startPoint y: 274, endPoint x: 190, endPoint y: 267, distance: 6.9
click at [192, 285] on label at bounding box center [188, 290] width 7 height 10
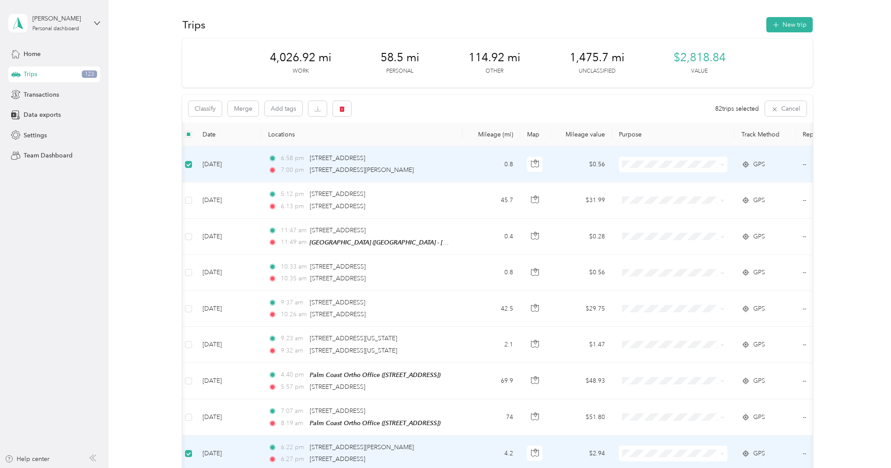
scroll to position [0, 0]
click at [346, 109] on button "button" at bounding box center [342, 108] width 18 height 15
click at [410, 141] on div "Click to name as a Favorite Place" at bounding box center [367, 135] width 102 height 21
click at [408, 146] on button "Yes" at bounding box center [409, 145] width 17 height 14
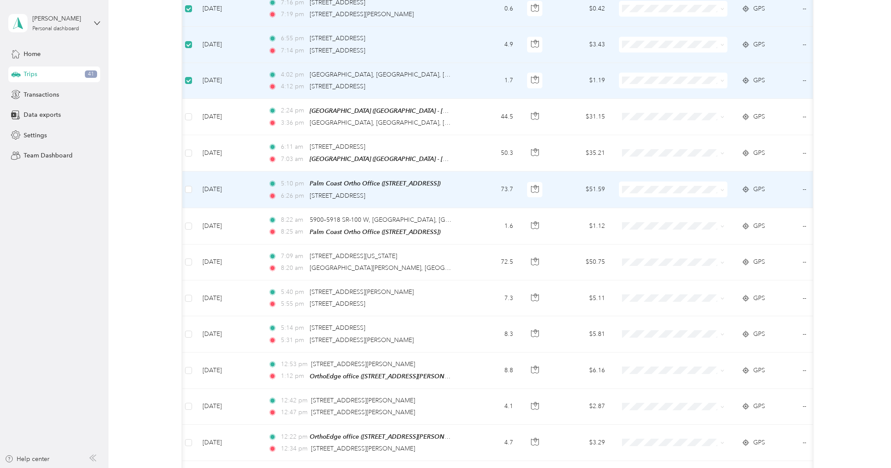
scroll to position [736, 0]
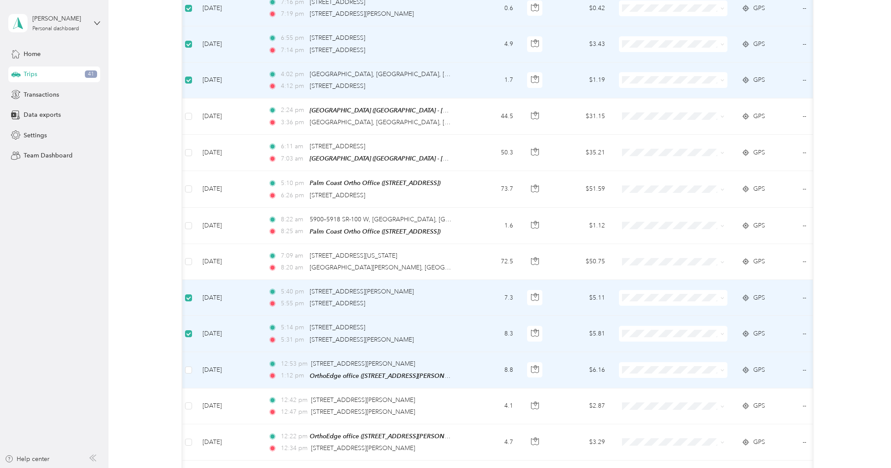
click at [192, 367] on span at bounding box center [188, 370] width 7 height 7
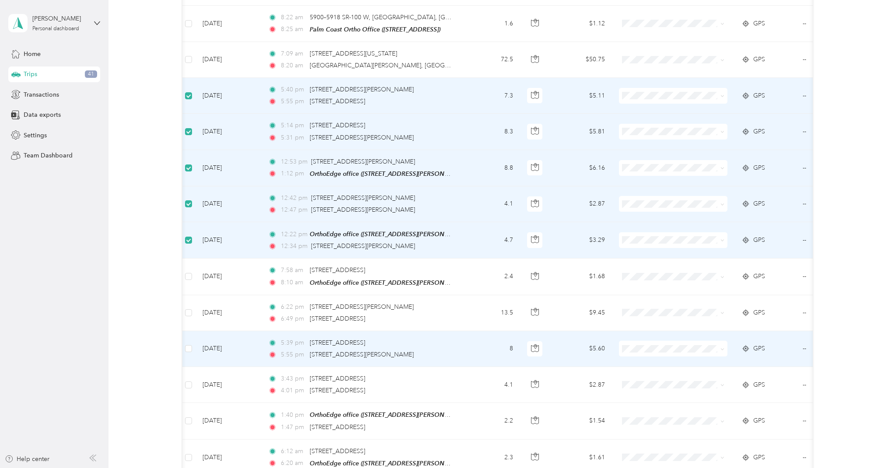
scroll to position [943, 0]
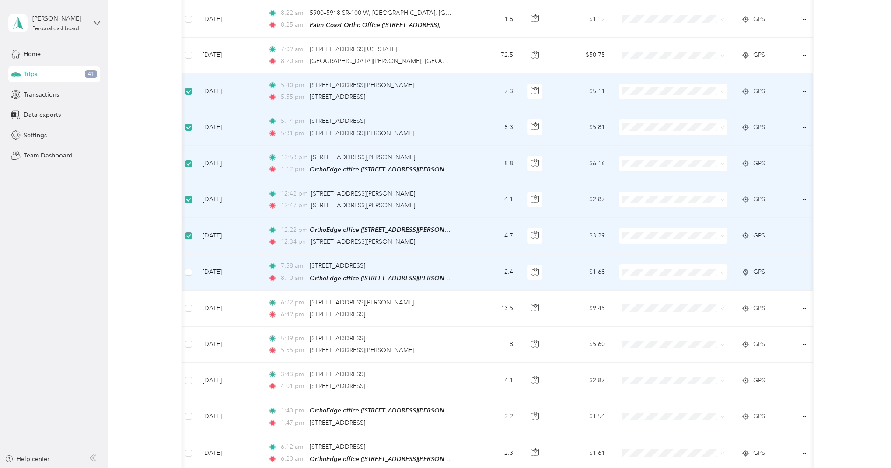
click at [189, 269] on td at bounding box center [189, 272] width 14 height 36
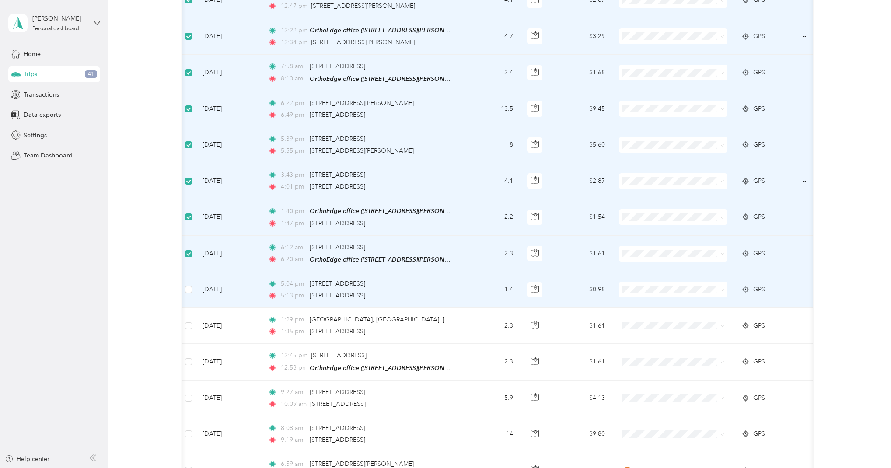
scroll to position [1147, 0]
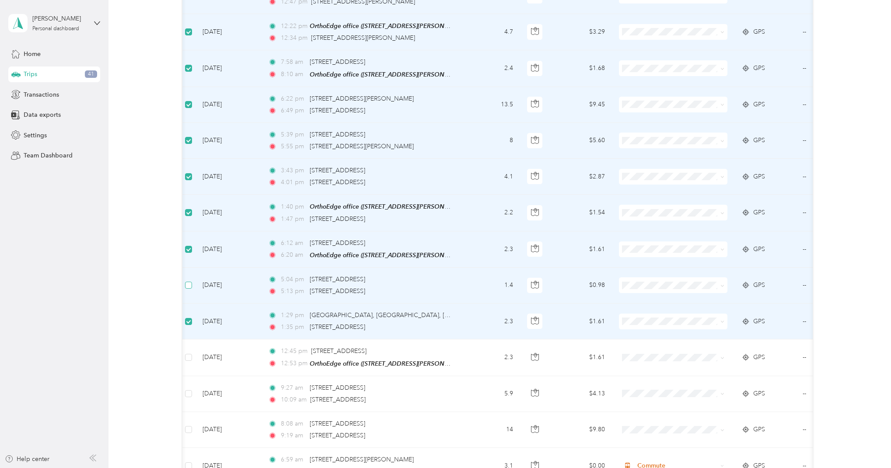
click at [189, 280] on label at bounding box center [188, 285] width 7 height 10
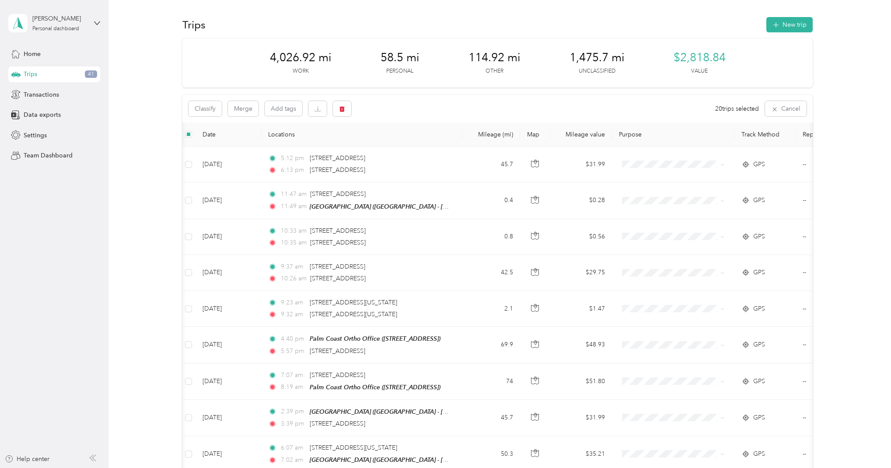
scroll to position [0, 0]
click at [347, 112] on button "button" at bounding box center [342, 108] width 18 height 15
click at [406, 143] on button "Yes" at bounding box center [409, 145] width 17 height 14
click at [48, 116] on span "Data exports" at bounding box center [42, 114] width 37 height 9
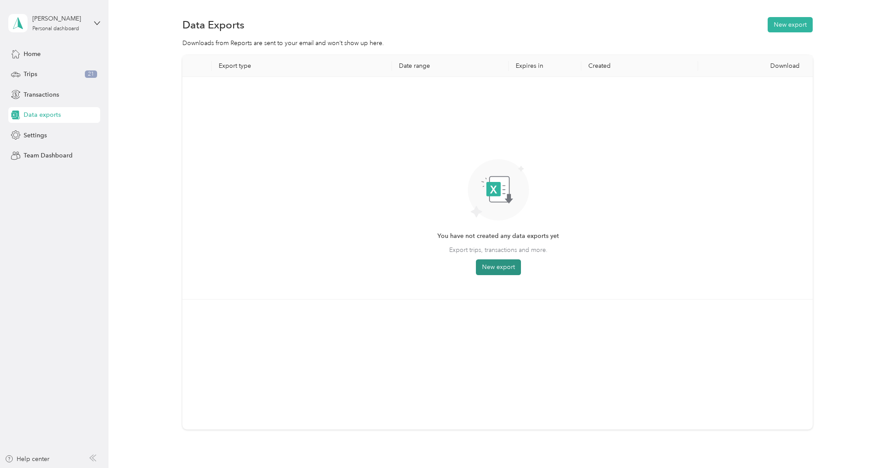
click at [500, 261] on button "New export" at bounding box center [498, 267] width 45 height 16
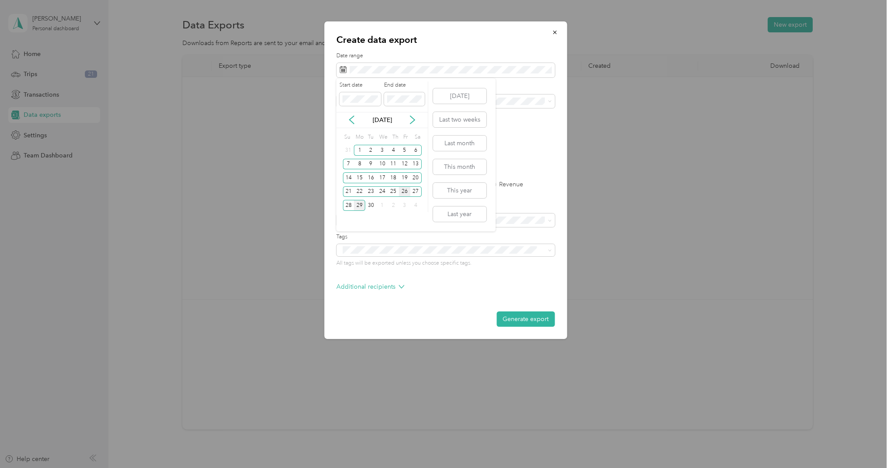
click at [405, 192] on div "26" at bounding box center [404, 191] width 11 height 11
click at [350, 115] on icon at bounding box center [351, 119] width 9 height 9
click at [414, 117] on icon at bounding box center [412, 119] width 9 height 9
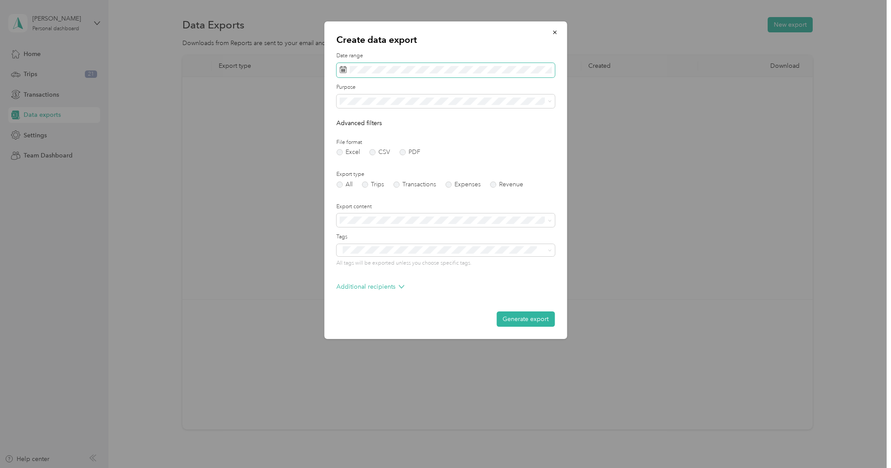
click at [347, 69] on span at bounding box center [445, 70] width 218 height 15
click at [532, 321] on button "Generate export" at bounding box center [526, 318] width 58 height 15
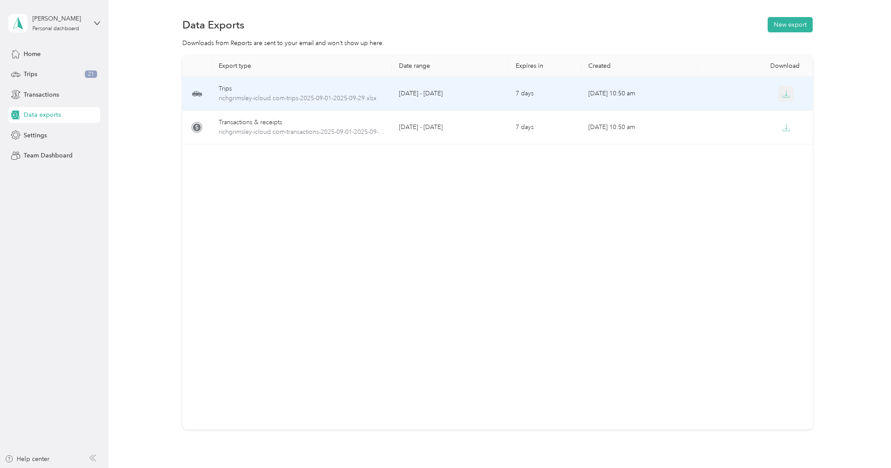
click at [789, 95] on icon "button" at bounding box center [786, 94] width 8 height 8
